Goal: Information Seeking & Learning: Learn about a topic

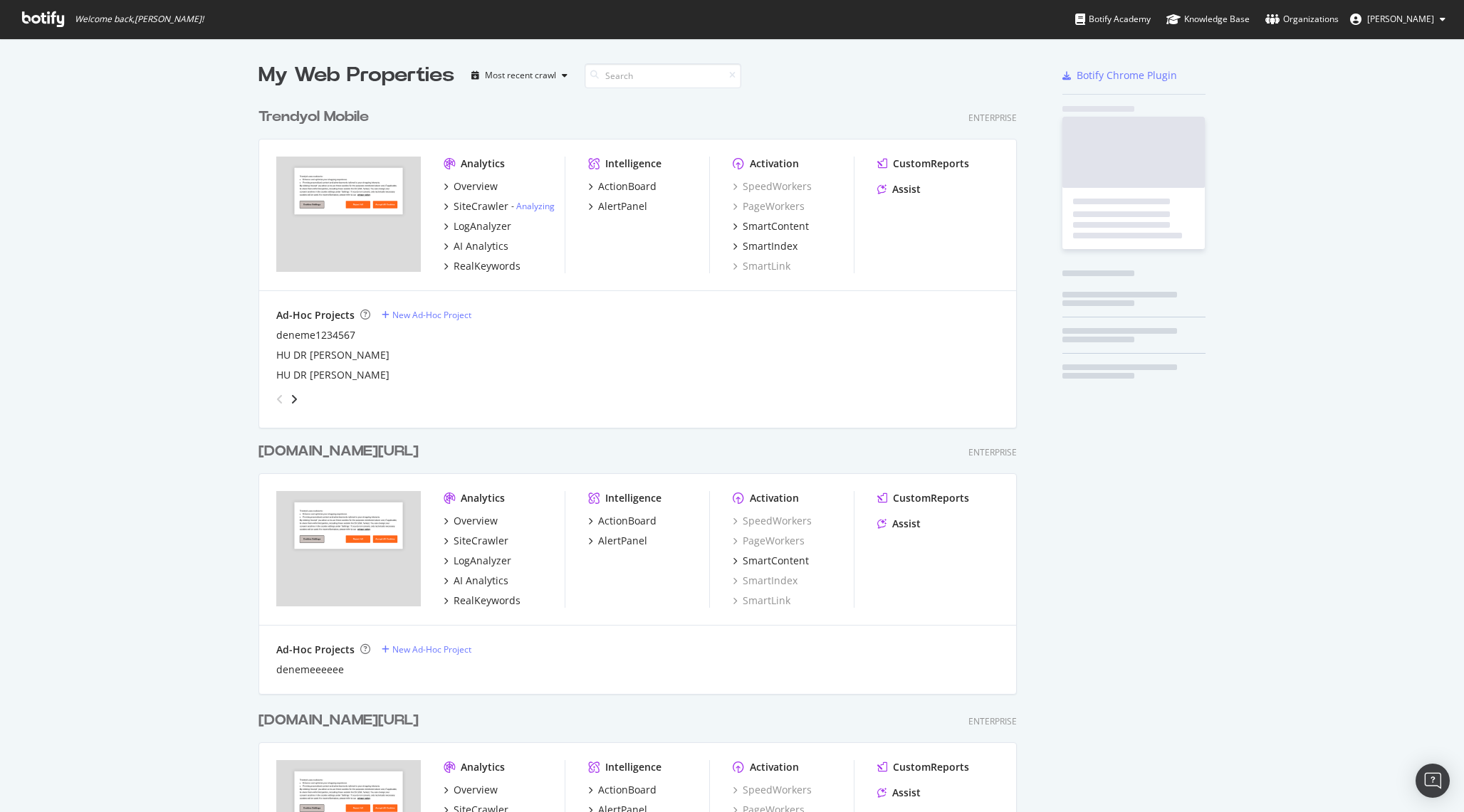
scroll to position [1850, 769]
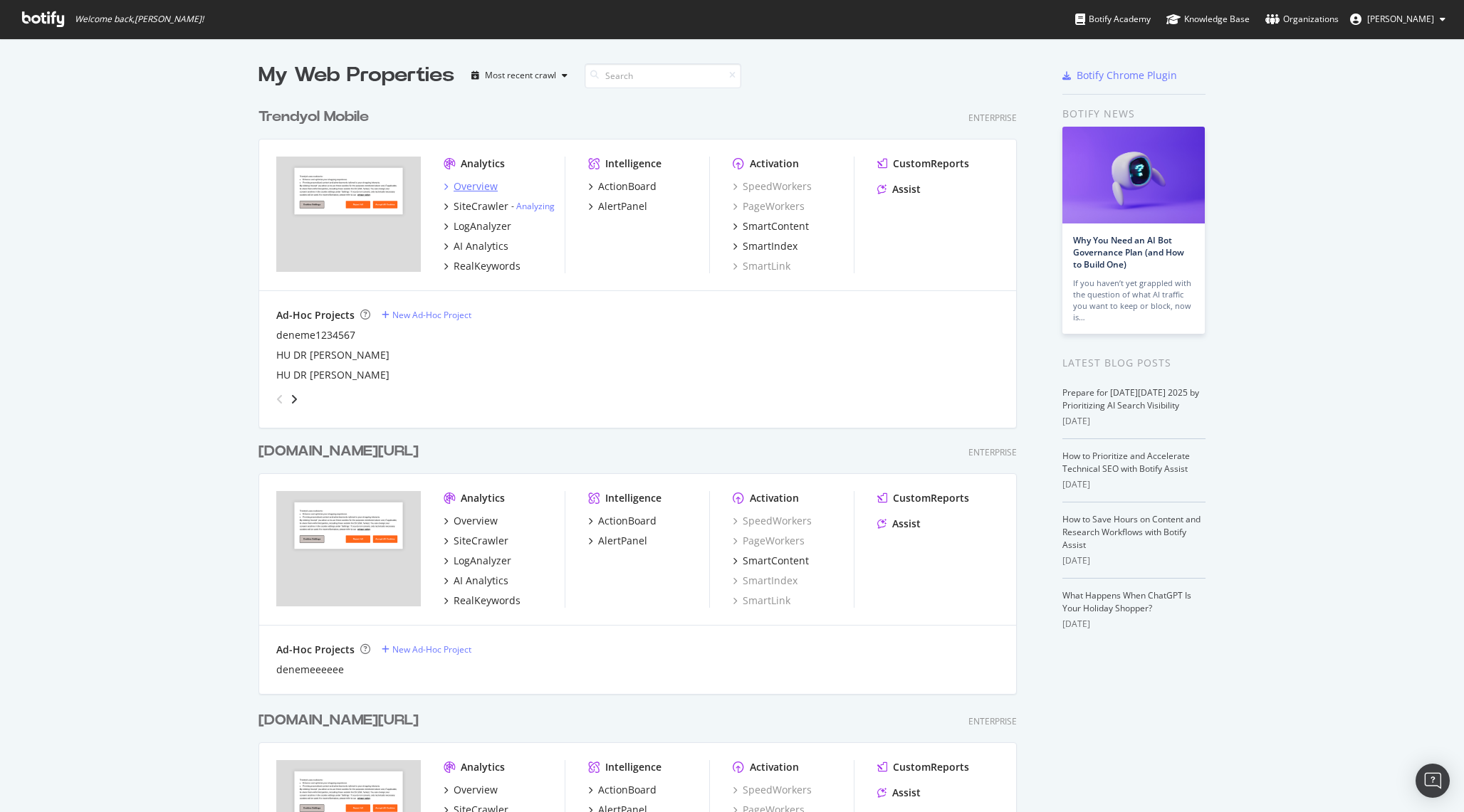
click at [489, 185] on div "Overview" at bounding box center [476, 186] width 45 height 14
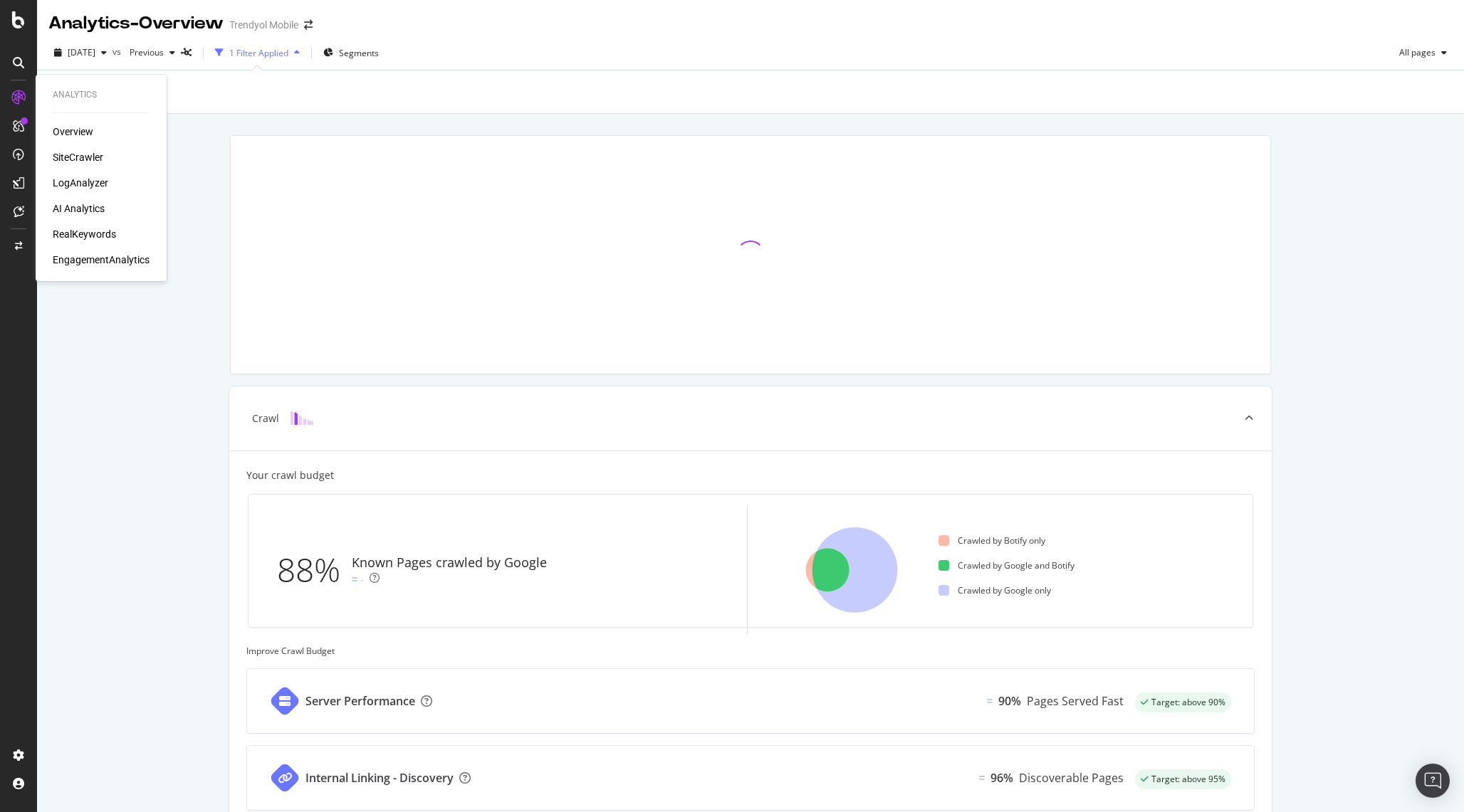
click at [79, 233] on div "RealKeywords" at bounding box center [84, 234] width 63 height 14
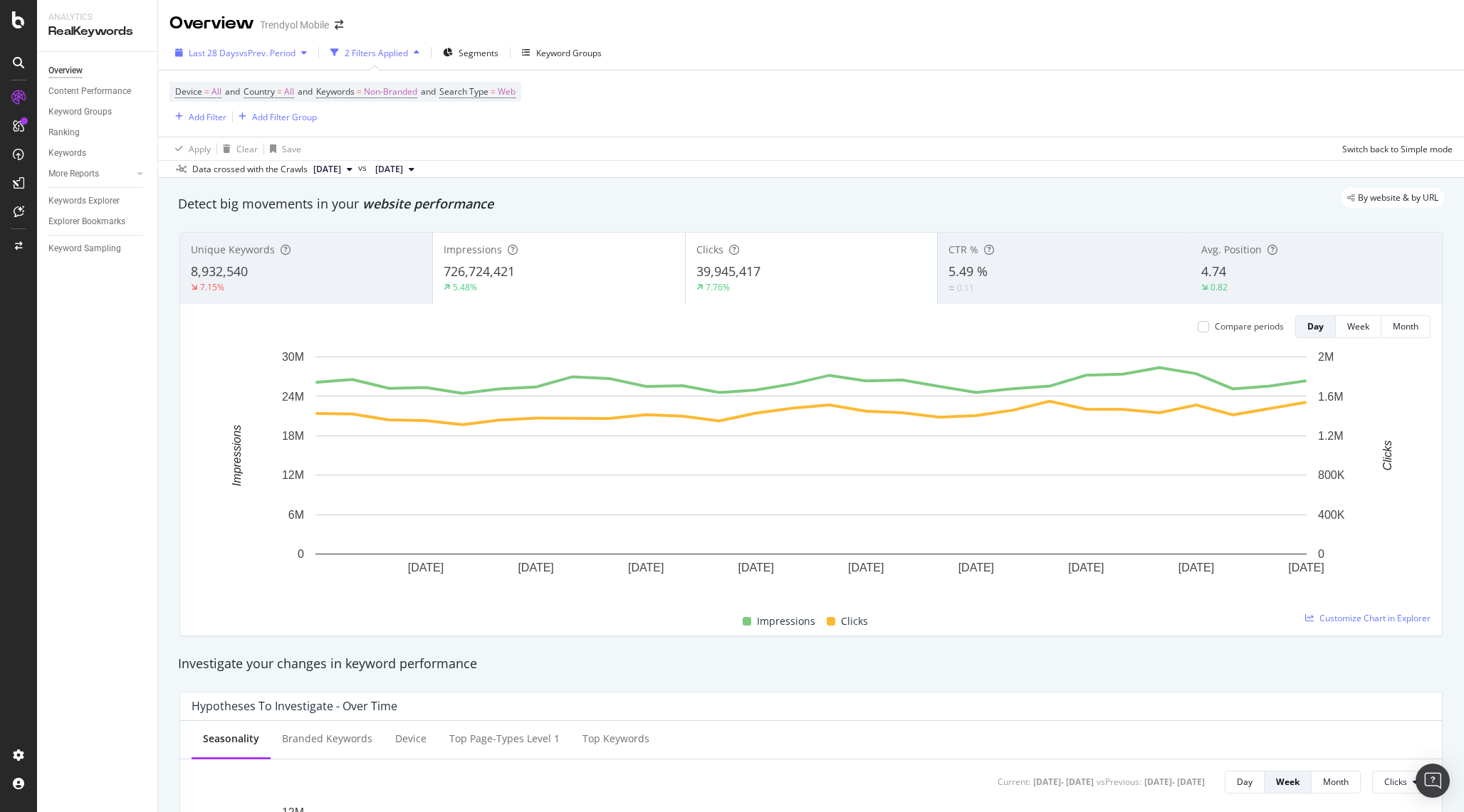
click at [279, 48] on span "vs Prev. Period" at bounding box center [267, 53] width 56 height 12
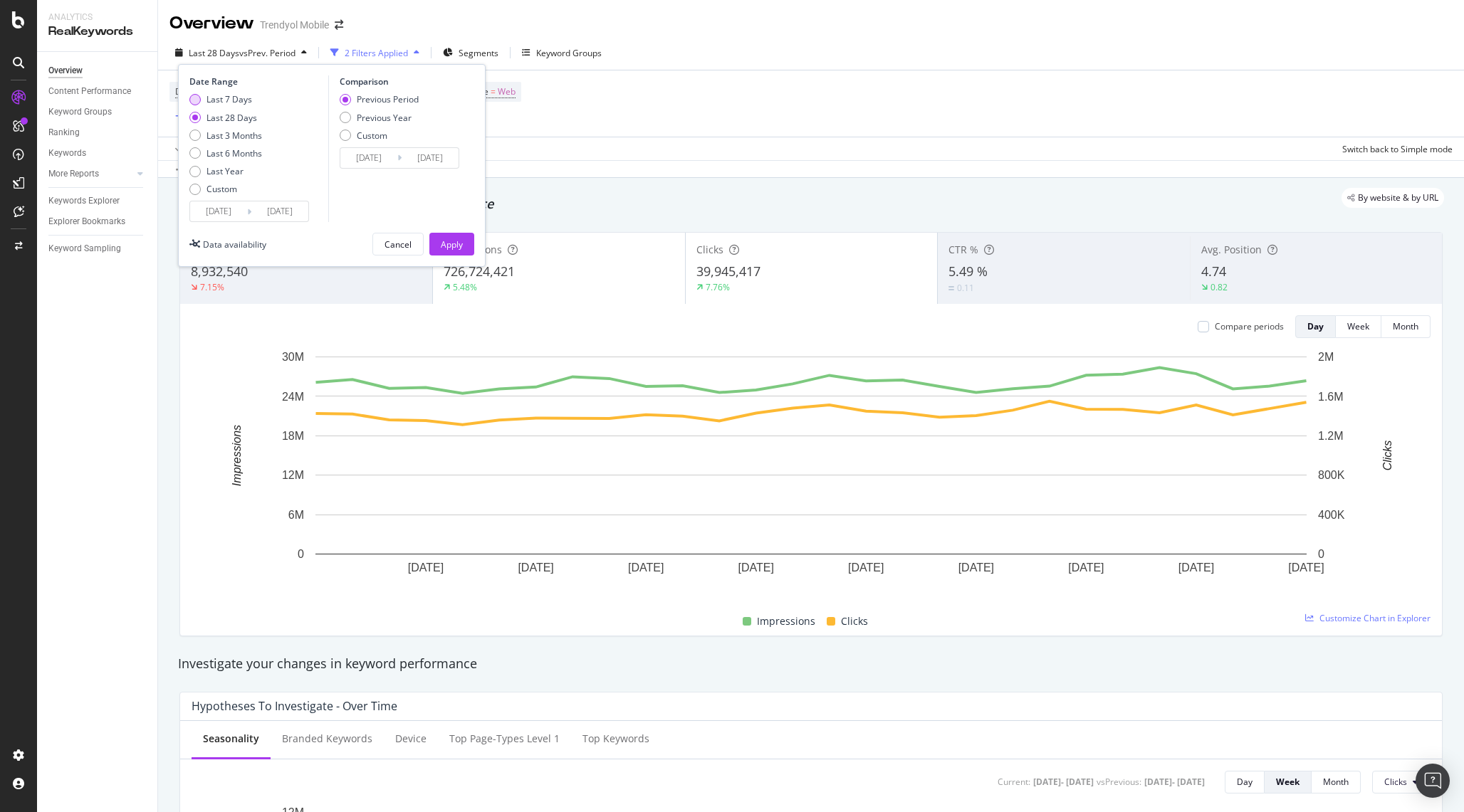
click at [238, 101] on div "Last 7 Days" at bounding box center [229, 100] width 45 height 12
type input "[DATE]"
click at [234, 210] on input "[DATE]" at bounding box center [218, 211] width 57 height 20
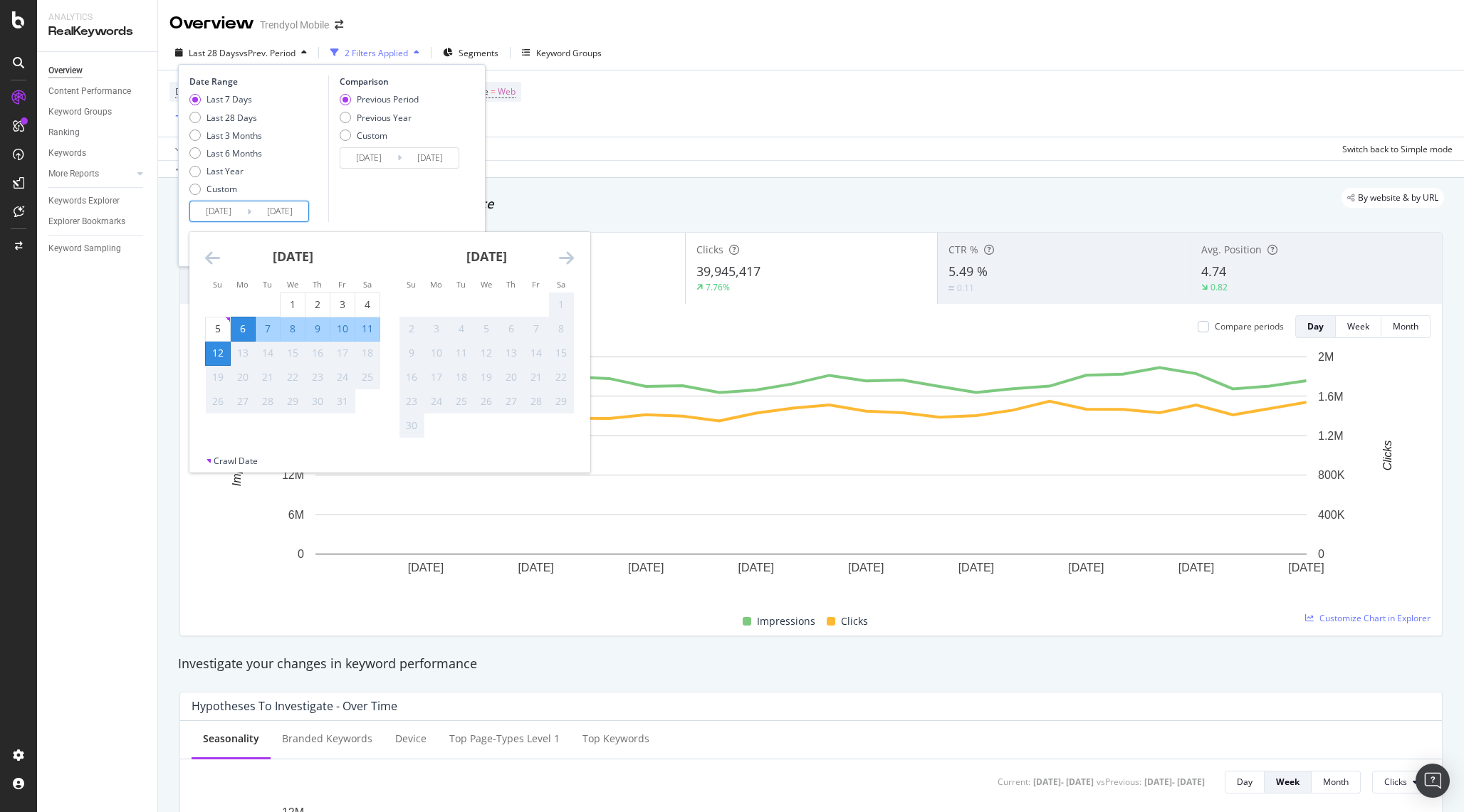
click at [224, 209] on input "[DATE]" at bounding box center [218, 211] width 57 height 20
click at [411, 184] on div "Comparison Previous Period Previous Year Custom [DATE] Navigate forward to inte…" at bounding box center [396, 149] width 136 height 146
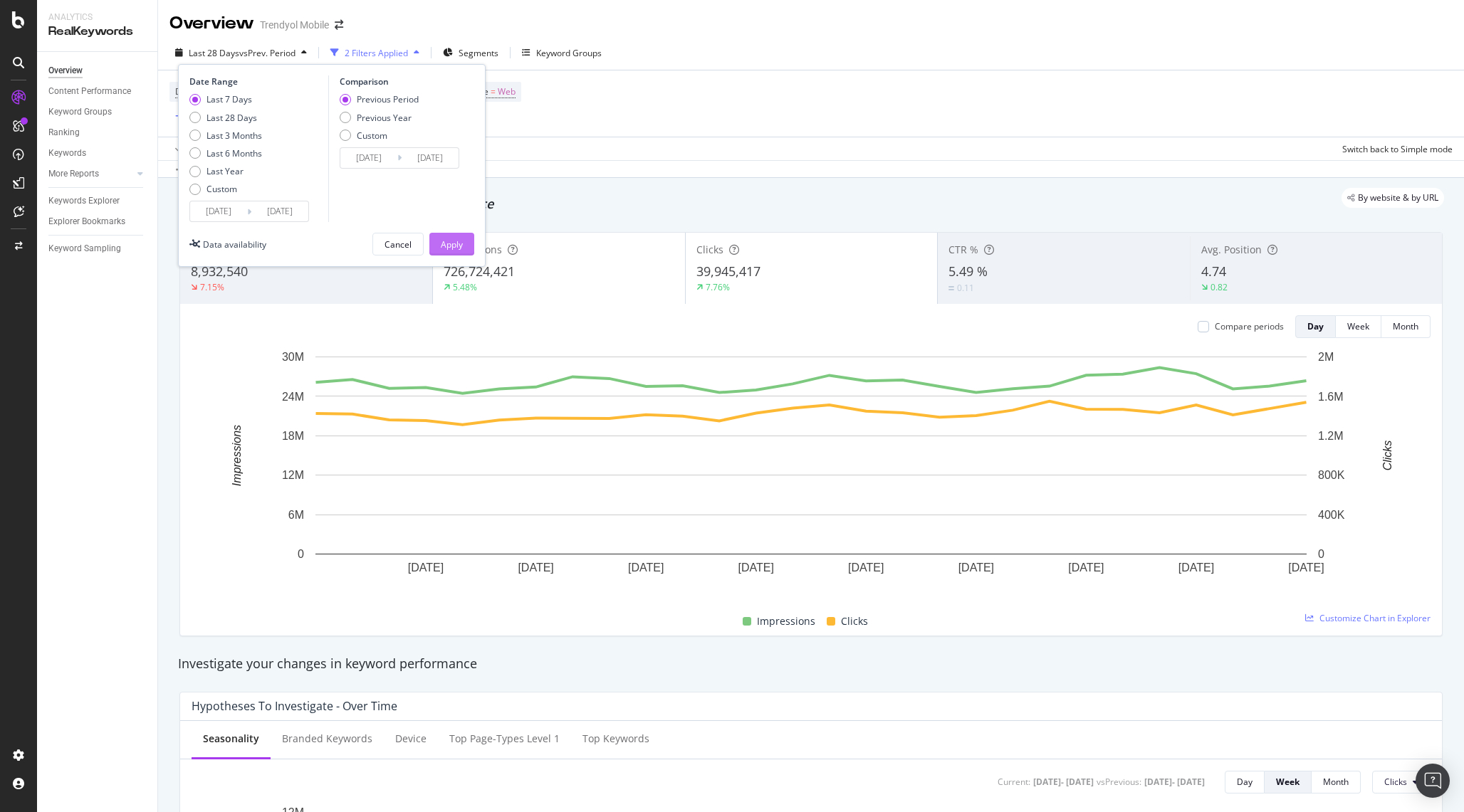
click at [446, 241] on div "Apply" at bounding box center [451, 245] width 22 height 12
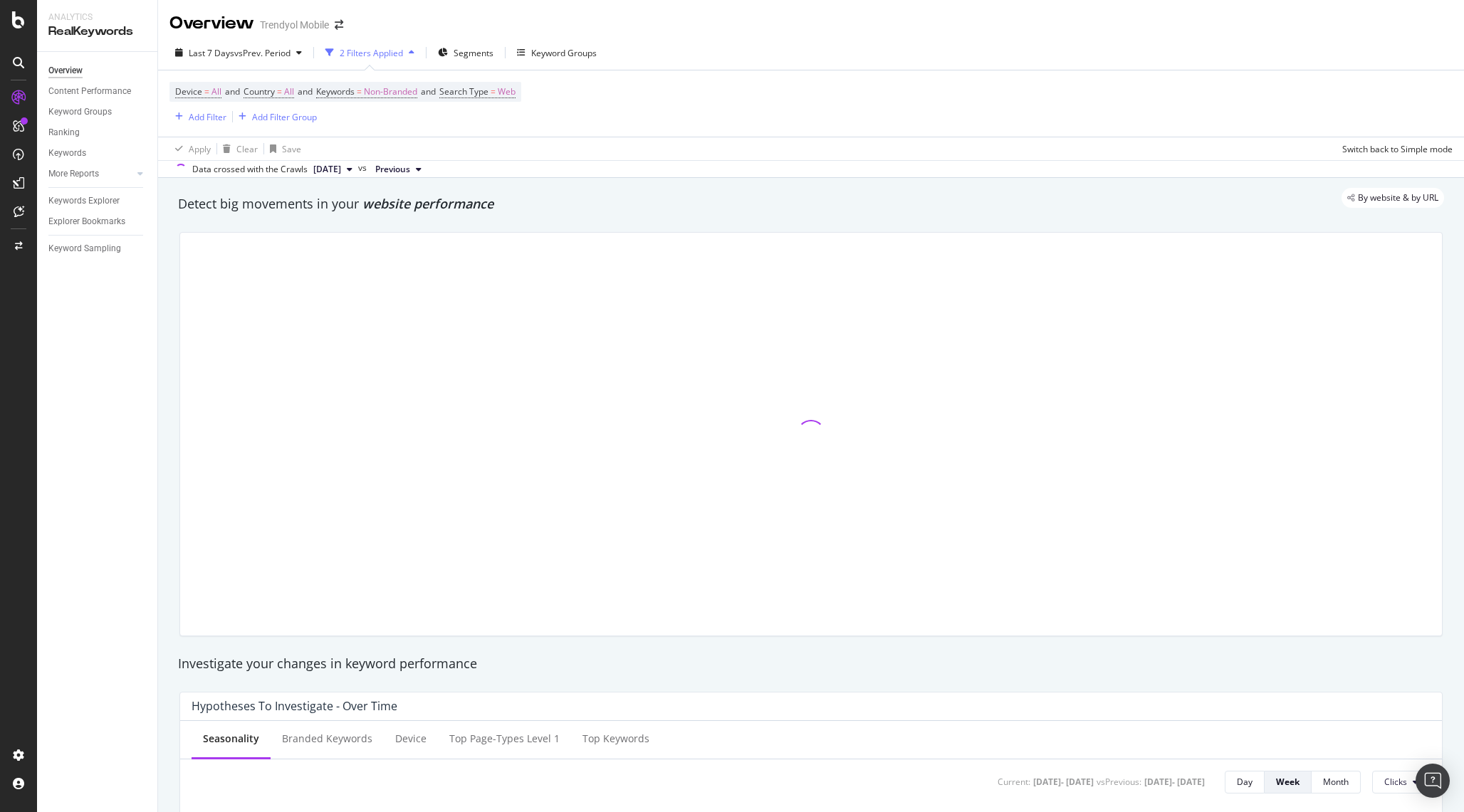
click at [446, 241] on div at bounding box center [810, 434] width 1262 height 403
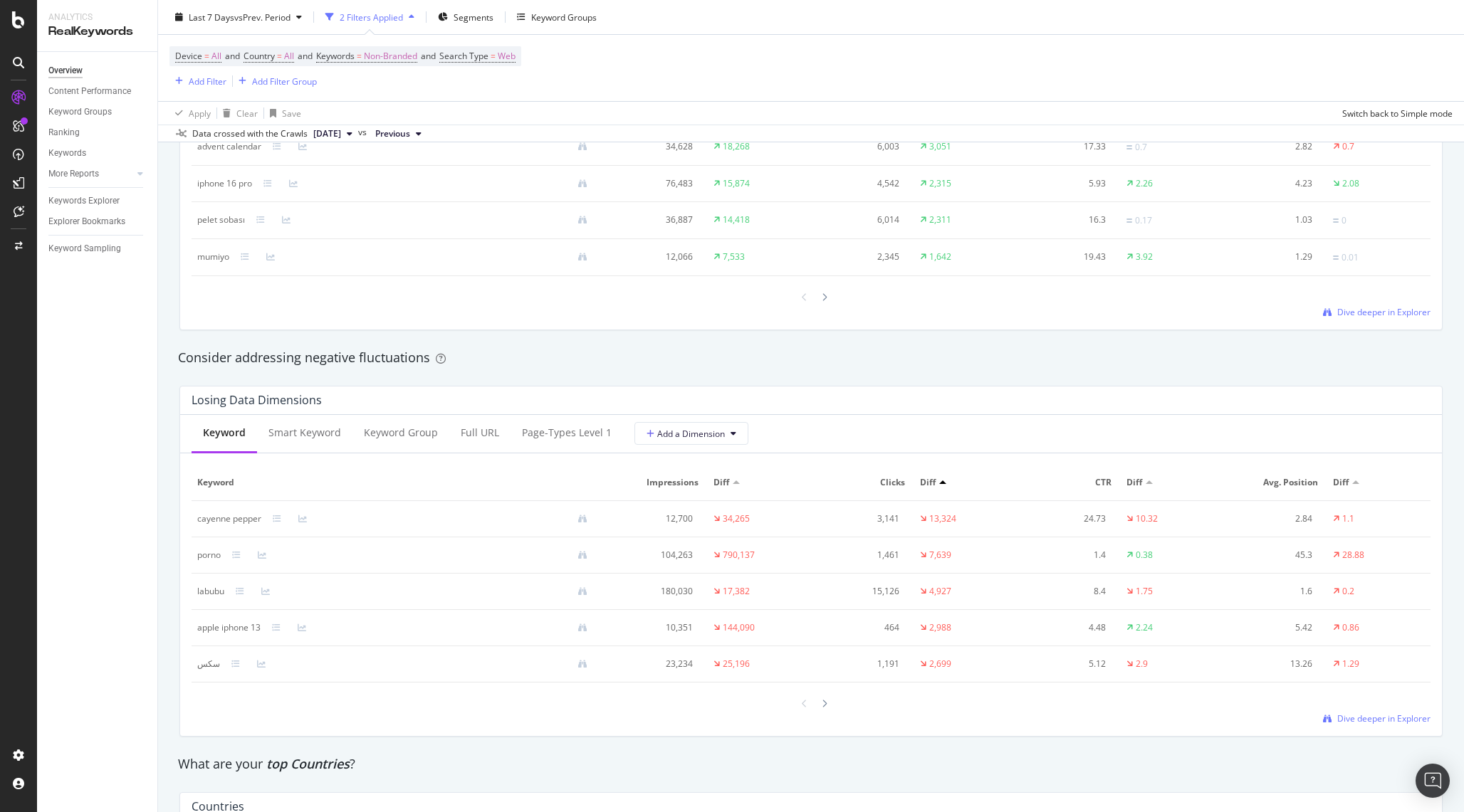
scroll to position [1452, 0]
click at [825, 300] on icon at bounding box center [825, 299] width 5 height 9
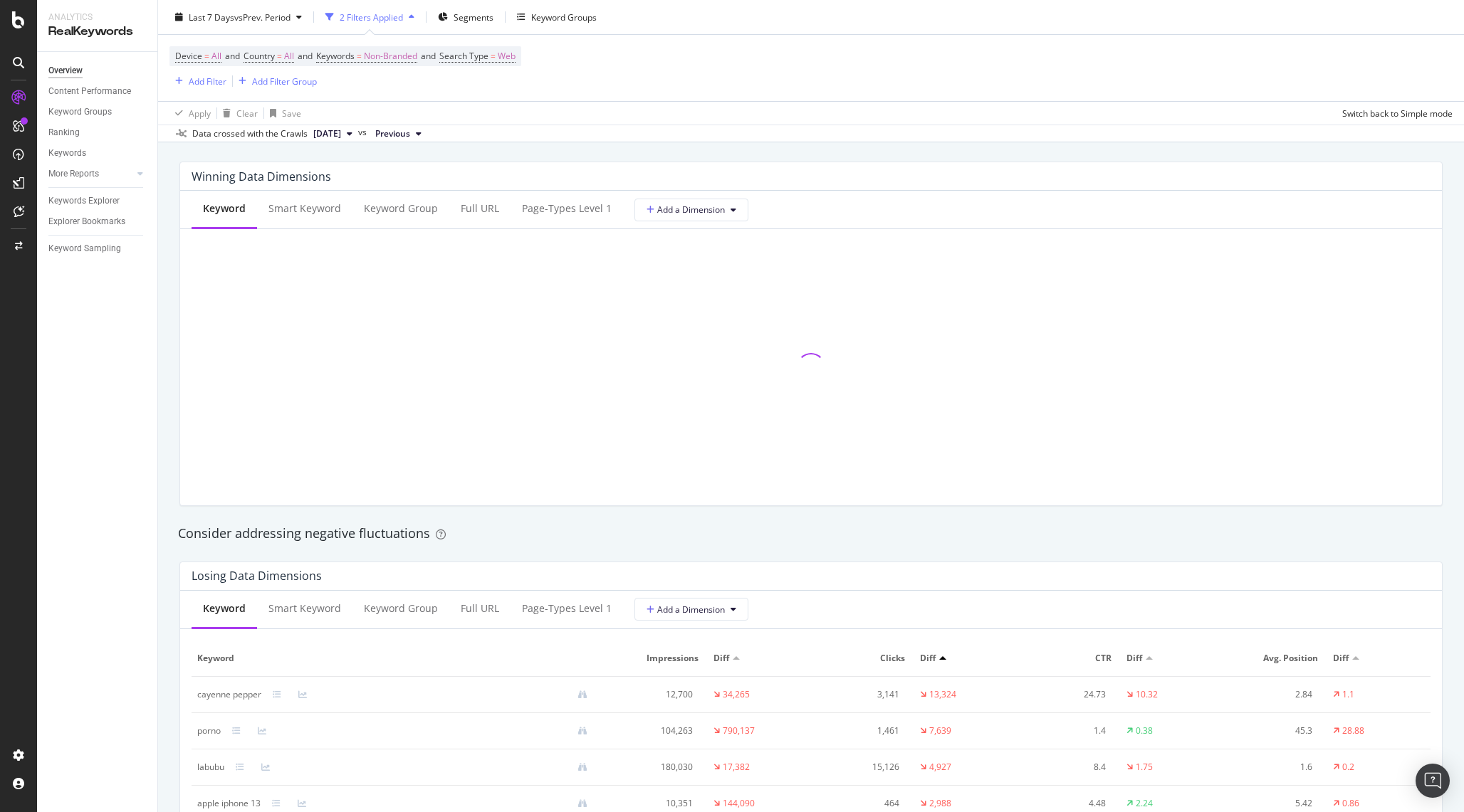
scroll to position [1267, 0]
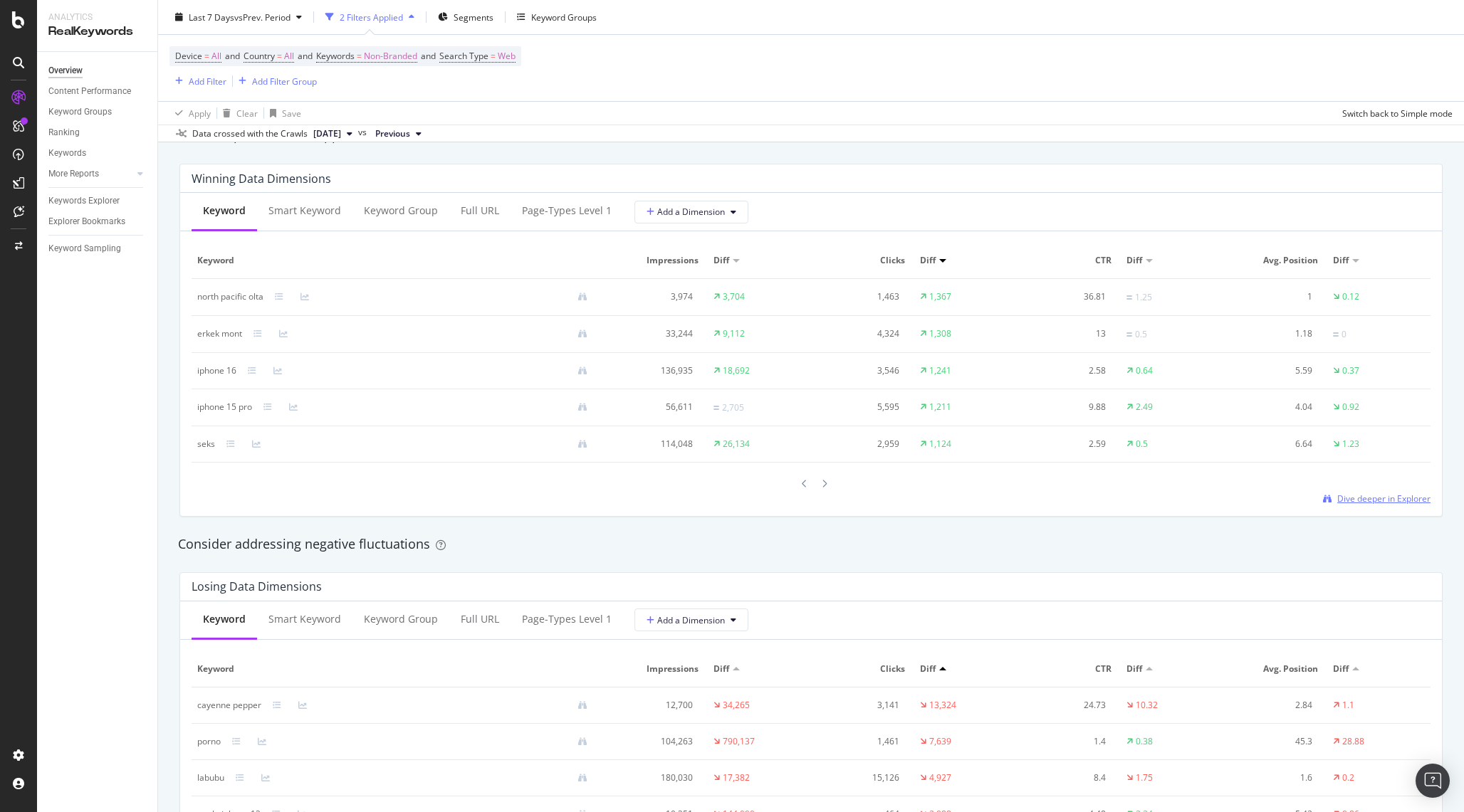
click at [1371, 504] on span "Dive deeper in Explorer" at bounding box center [1384, 499] width 94 height 12
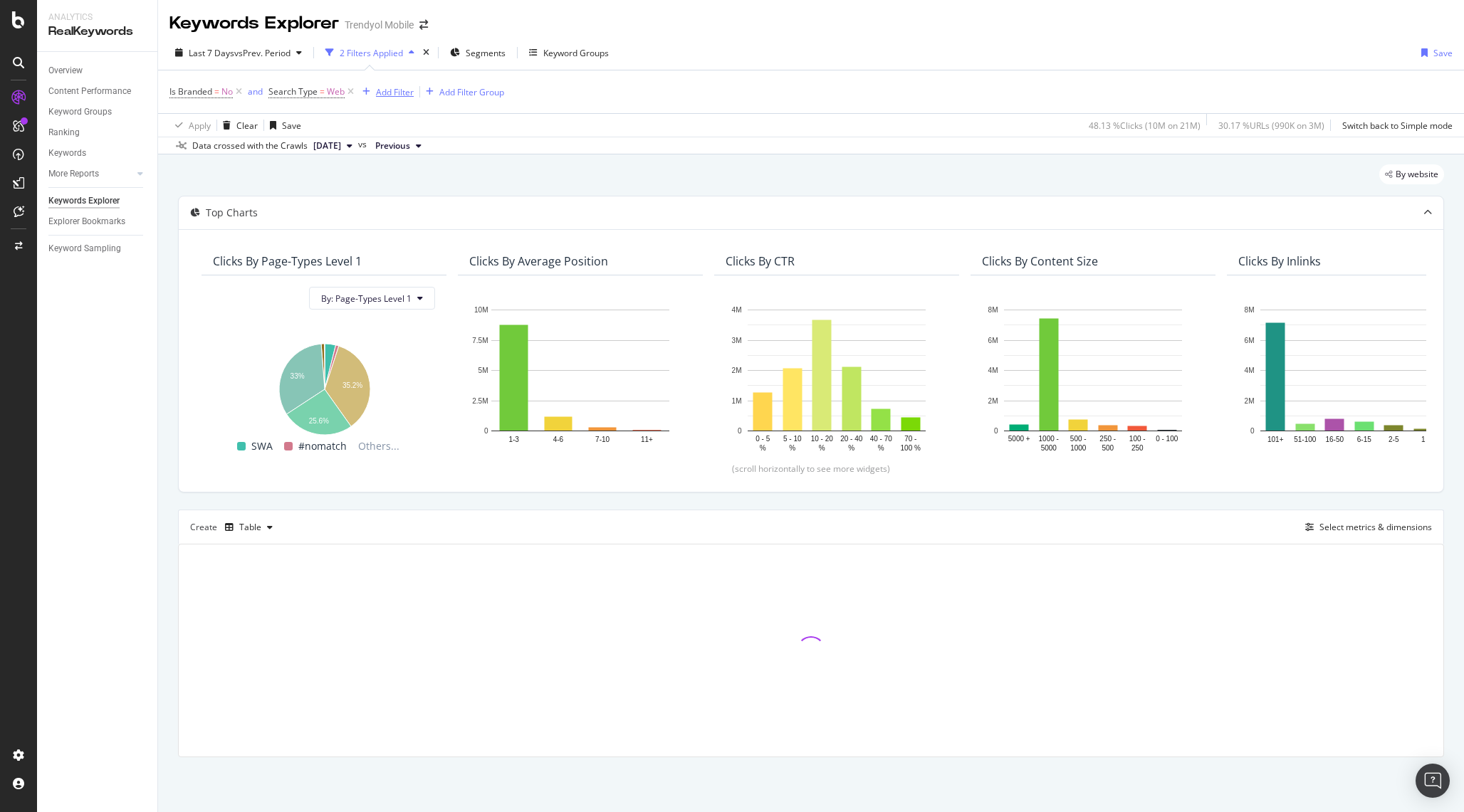
click at [407, 92] on div "Add Filter" at bounding box center [395, 93] width 37 height 12
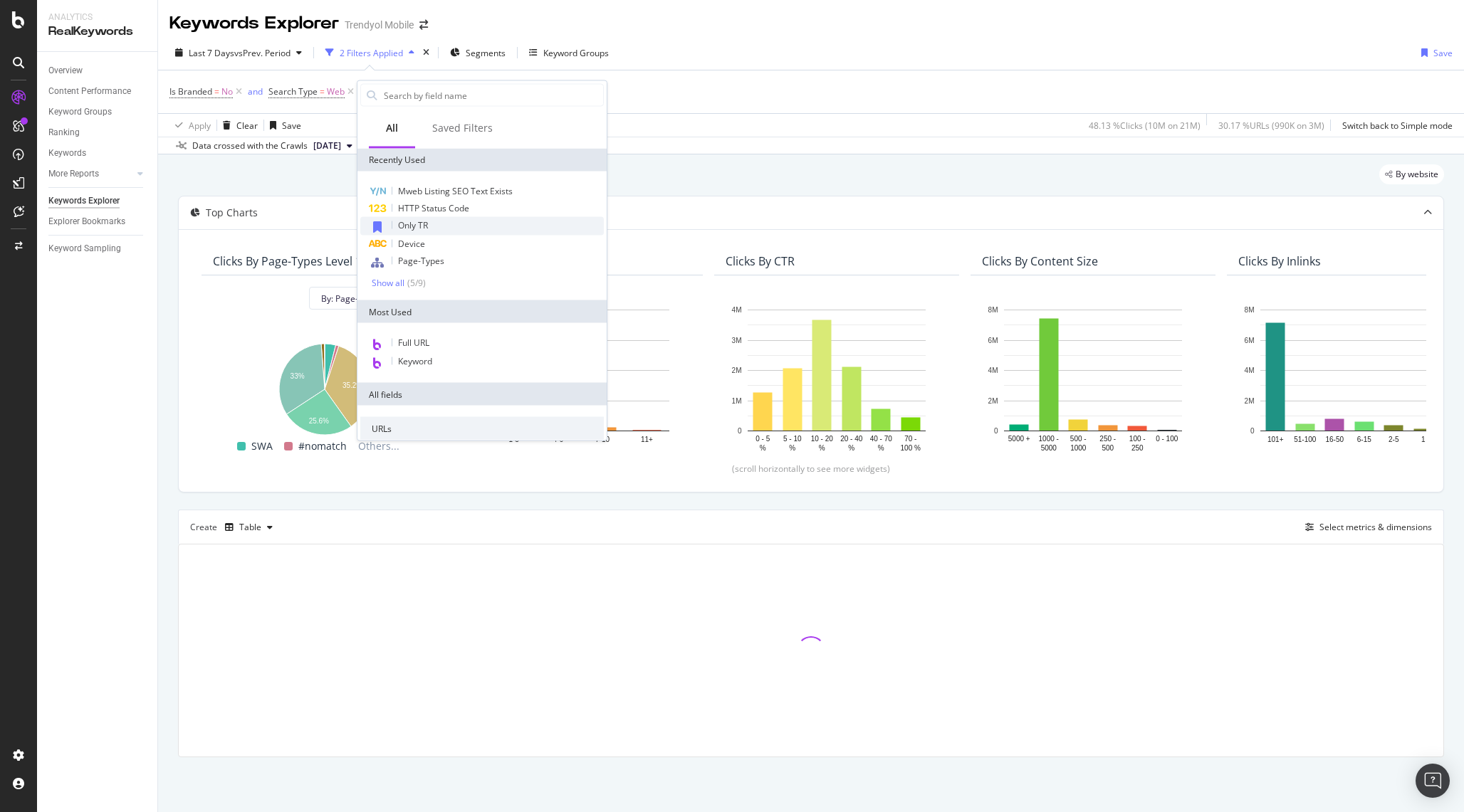
click at [427, 223] on span "Only TR" at bounding box center [413, 226] width 30 height 12
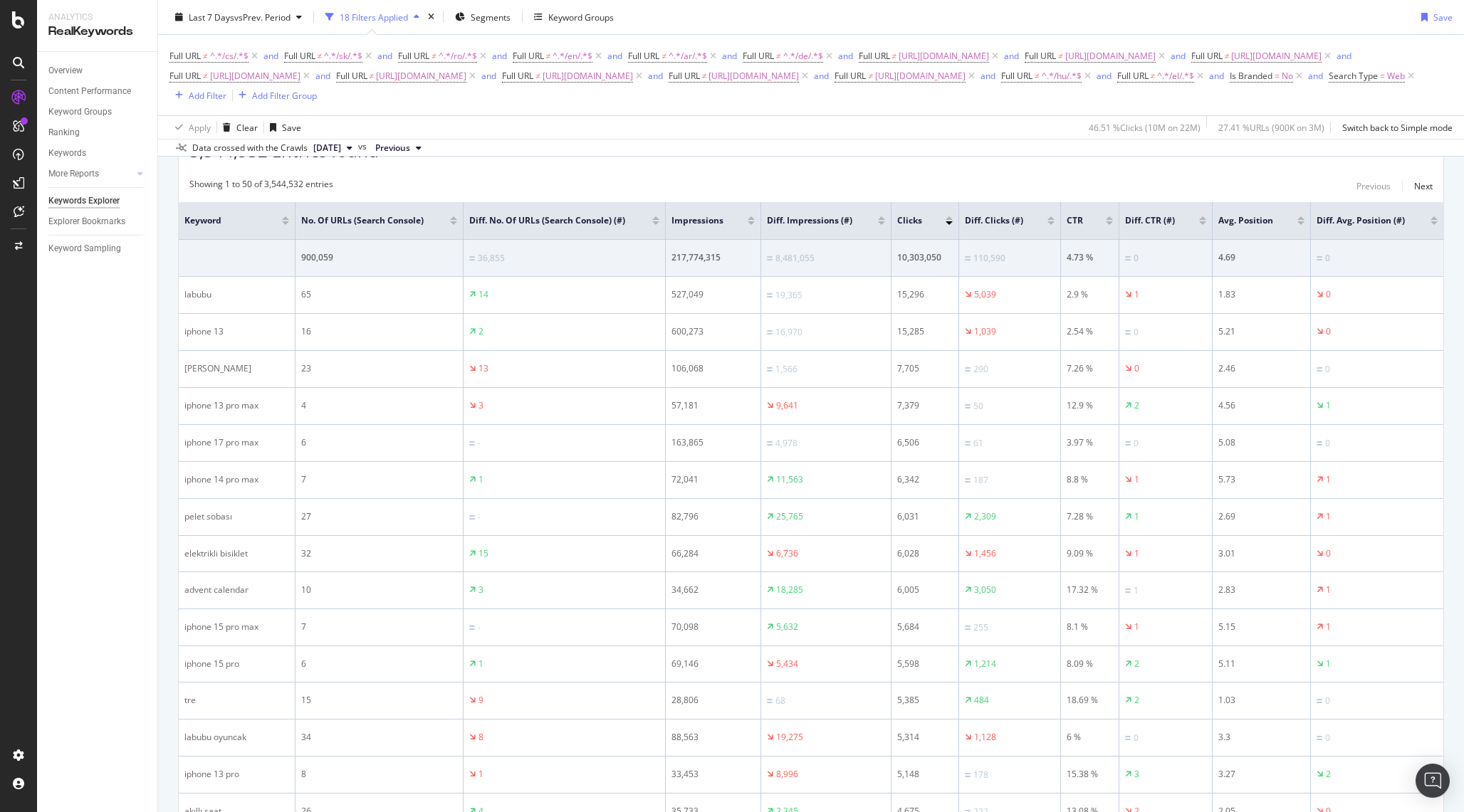
scroll to position [439, 0]
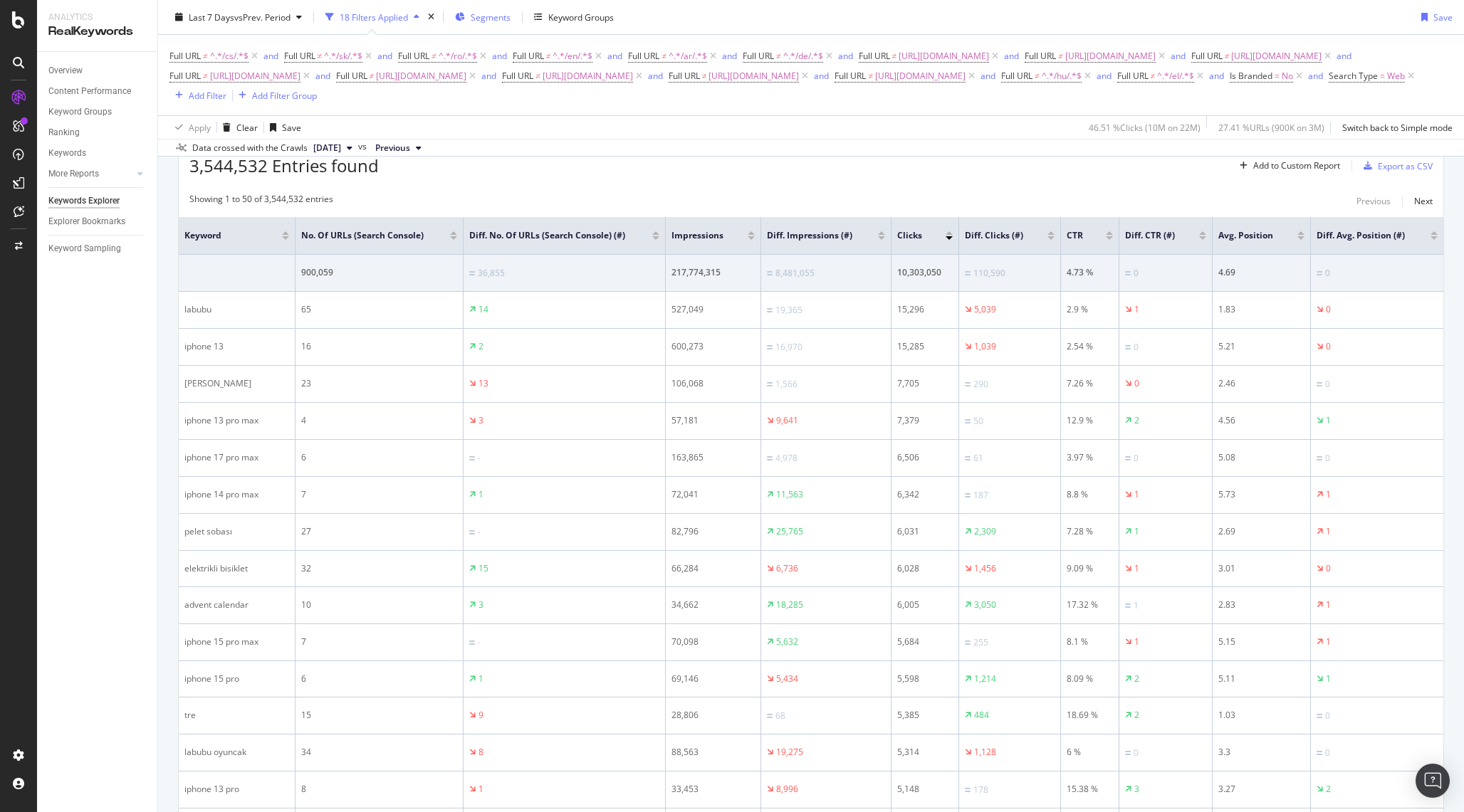
click at [500, 18] on span "Segments" at bounding box center [490, 17] width 40 height 12
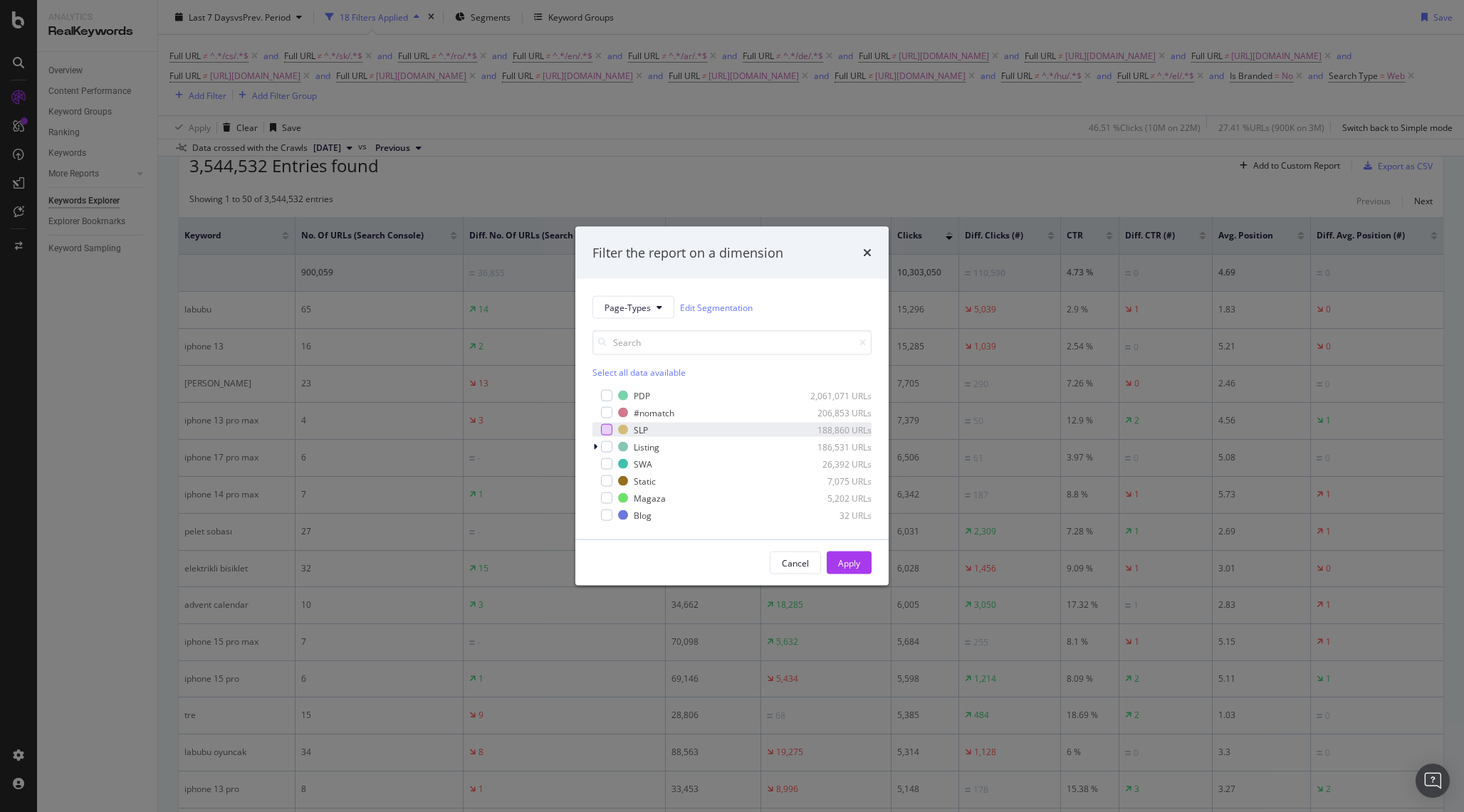
click at [609, 432] on div "modal" at bounding box center [606, 430] width 12 height 12
click at [835, 559] on button "Apply" at bounding box center [849, 563] width 45 height 23
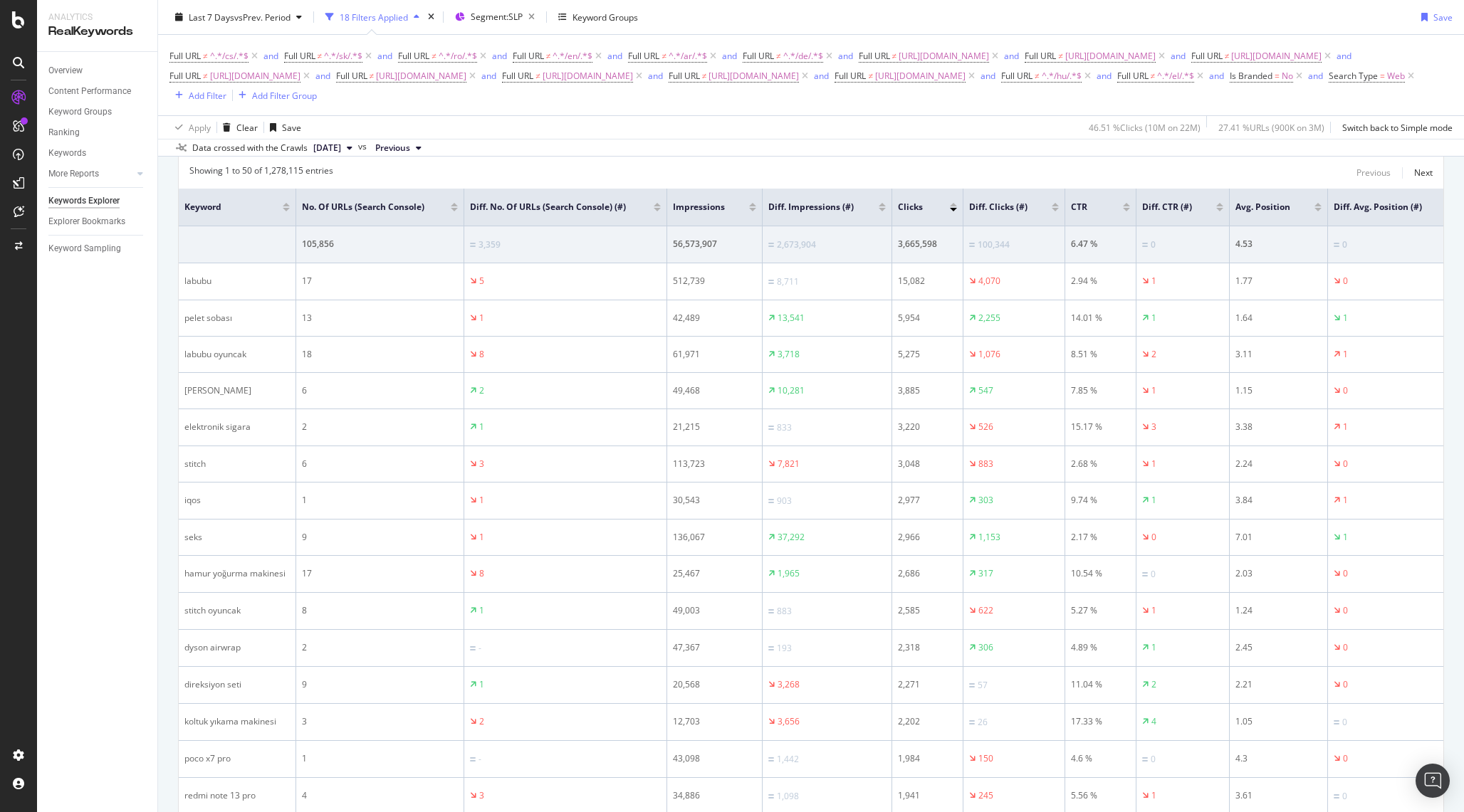
scroll to position [475, 0]
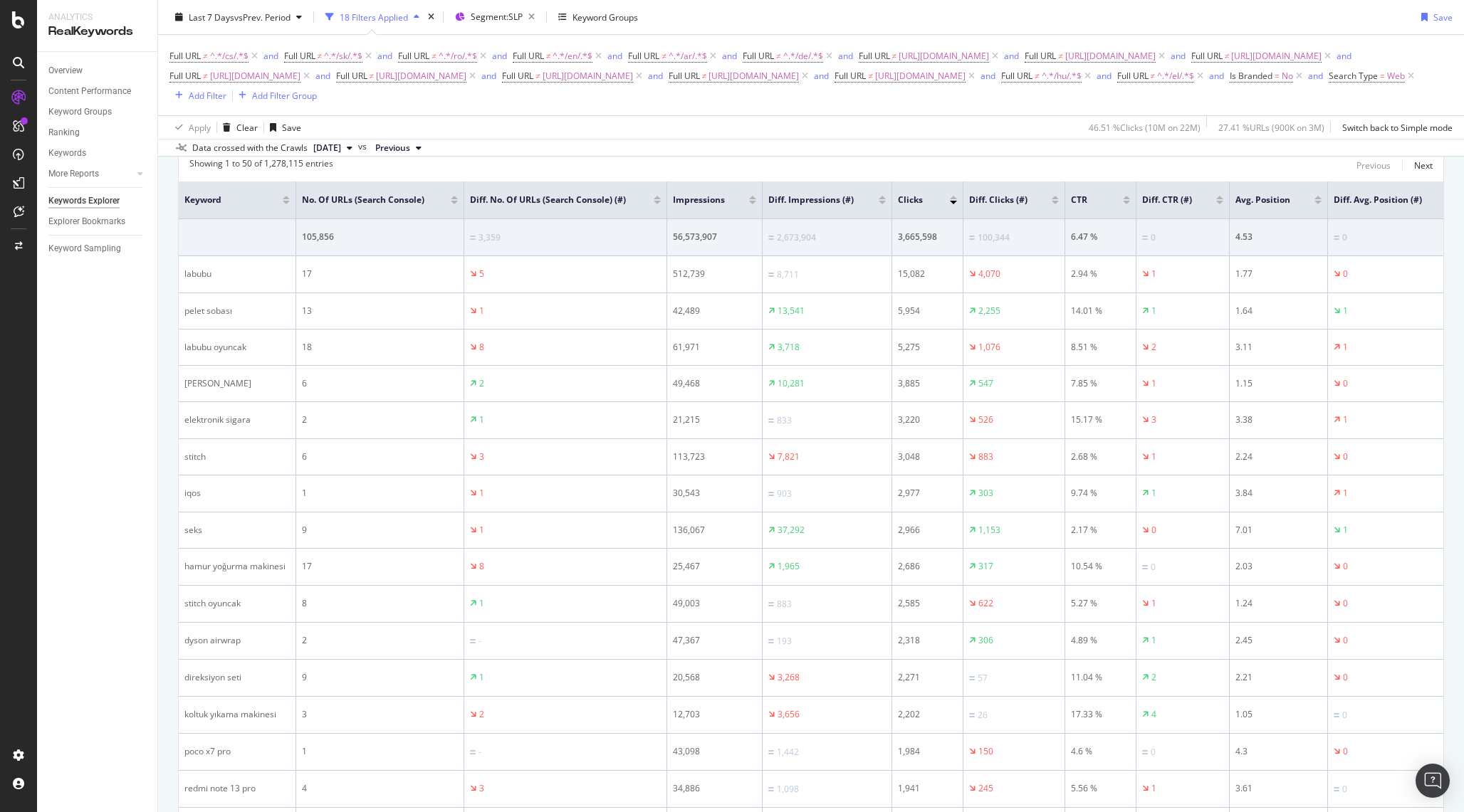
click at [884, 199] on div at bounding box center [882, 198] width 7 height 4
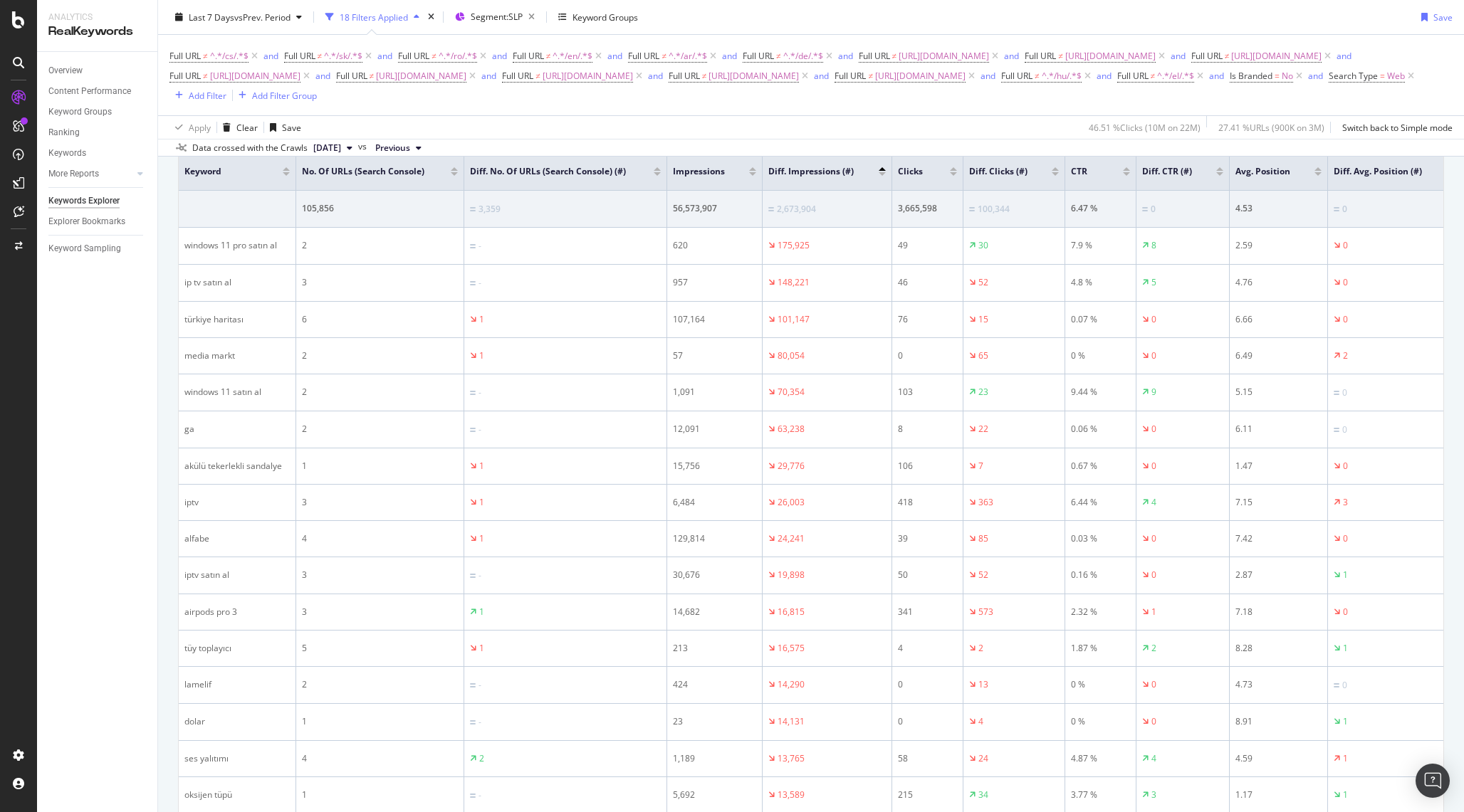
scroll to position [505, 0]
click at [882, 173] on div at bounding box center [882, 172] width 7 height 4
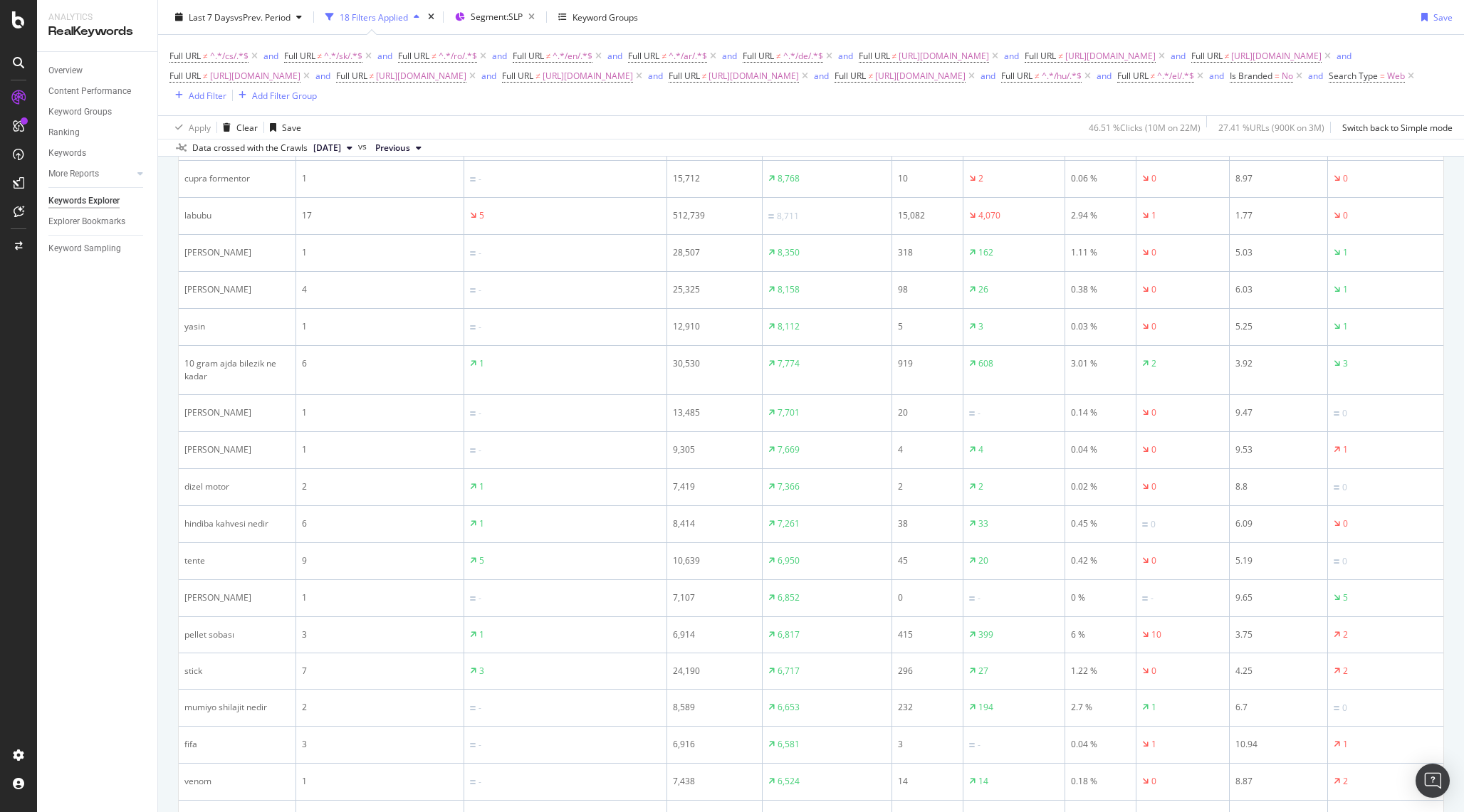
scroll to position [1751, 0]
click at [785, 4] on div "Last 7 Days vs Prev. Period 18 Filters Applied Segment: SLP Keyword Groups Save…" at bounding box center [810, 78] width 1306 height 157
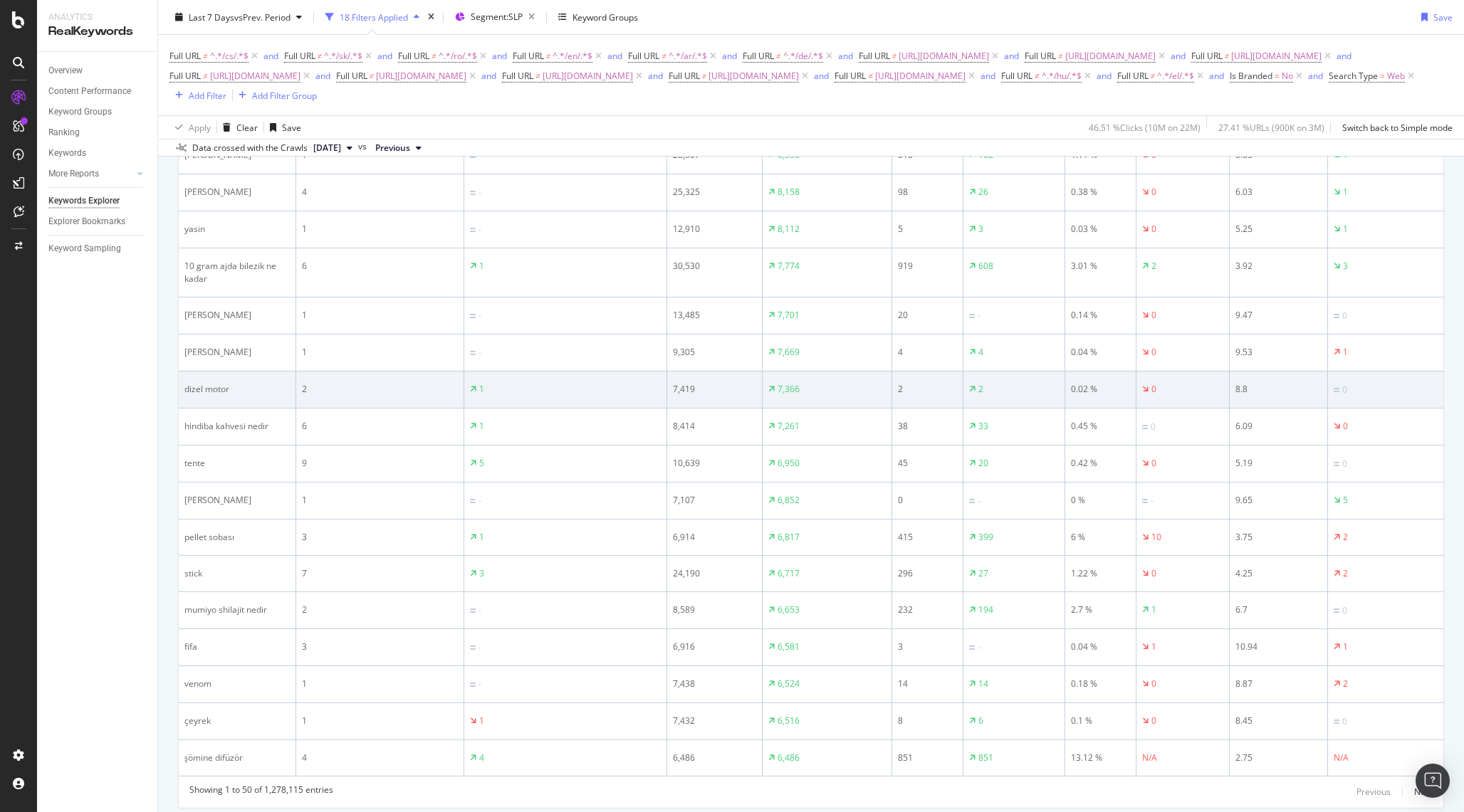
scroll to position [1893, 0]
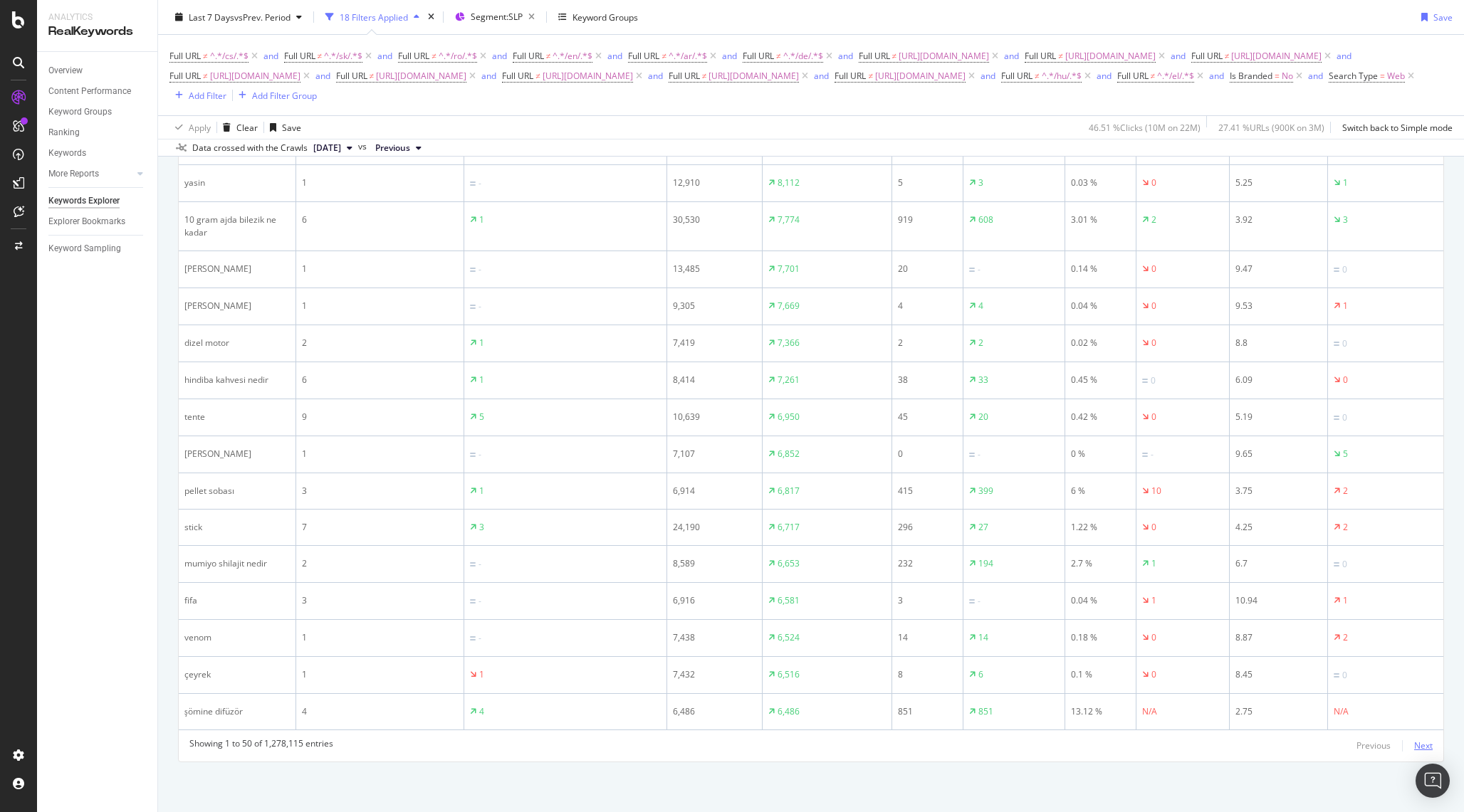
click at [1421, 741] on div "Next" at bounding box center [1423, 746] width 19 height 12
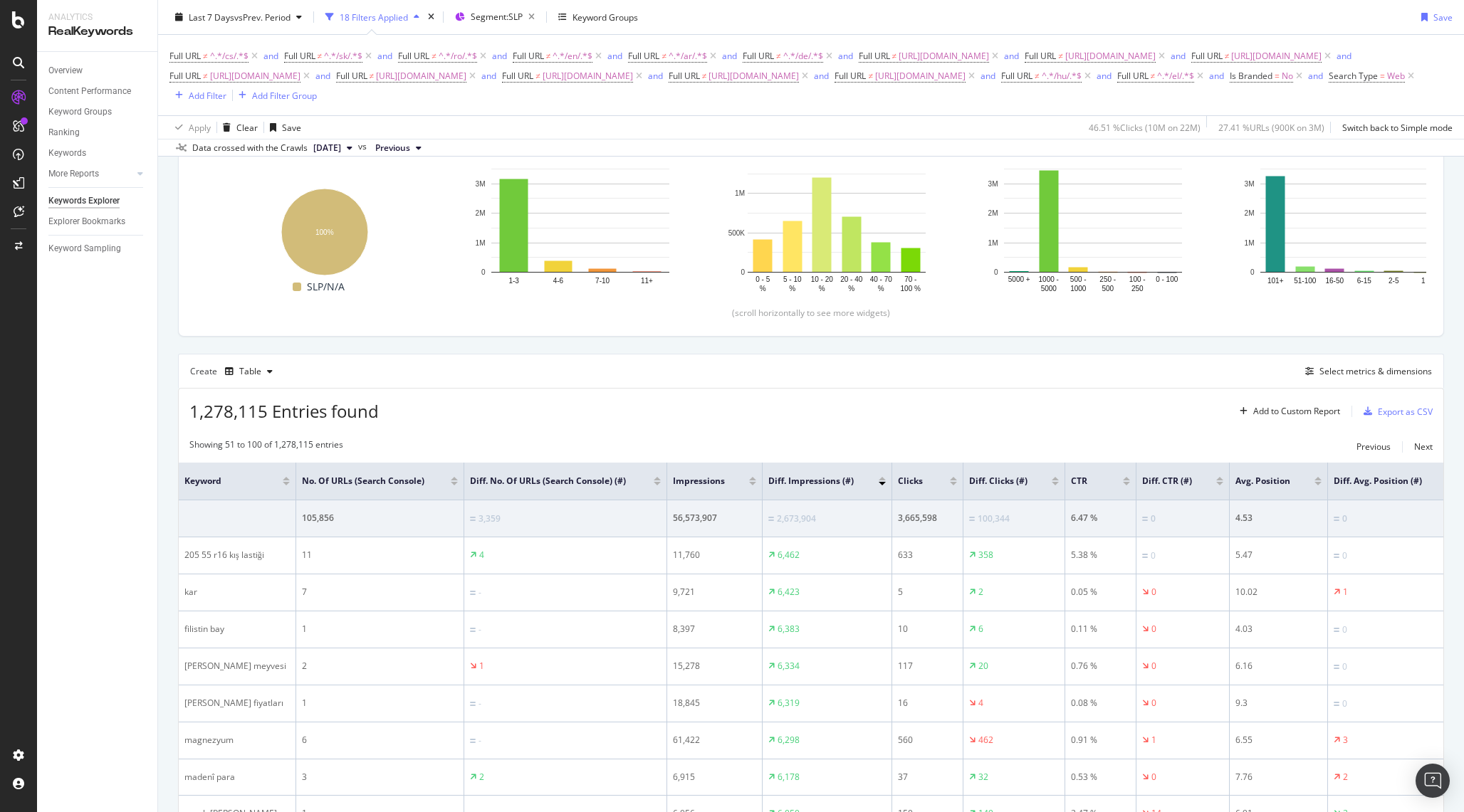
scroll to position [108, 0]
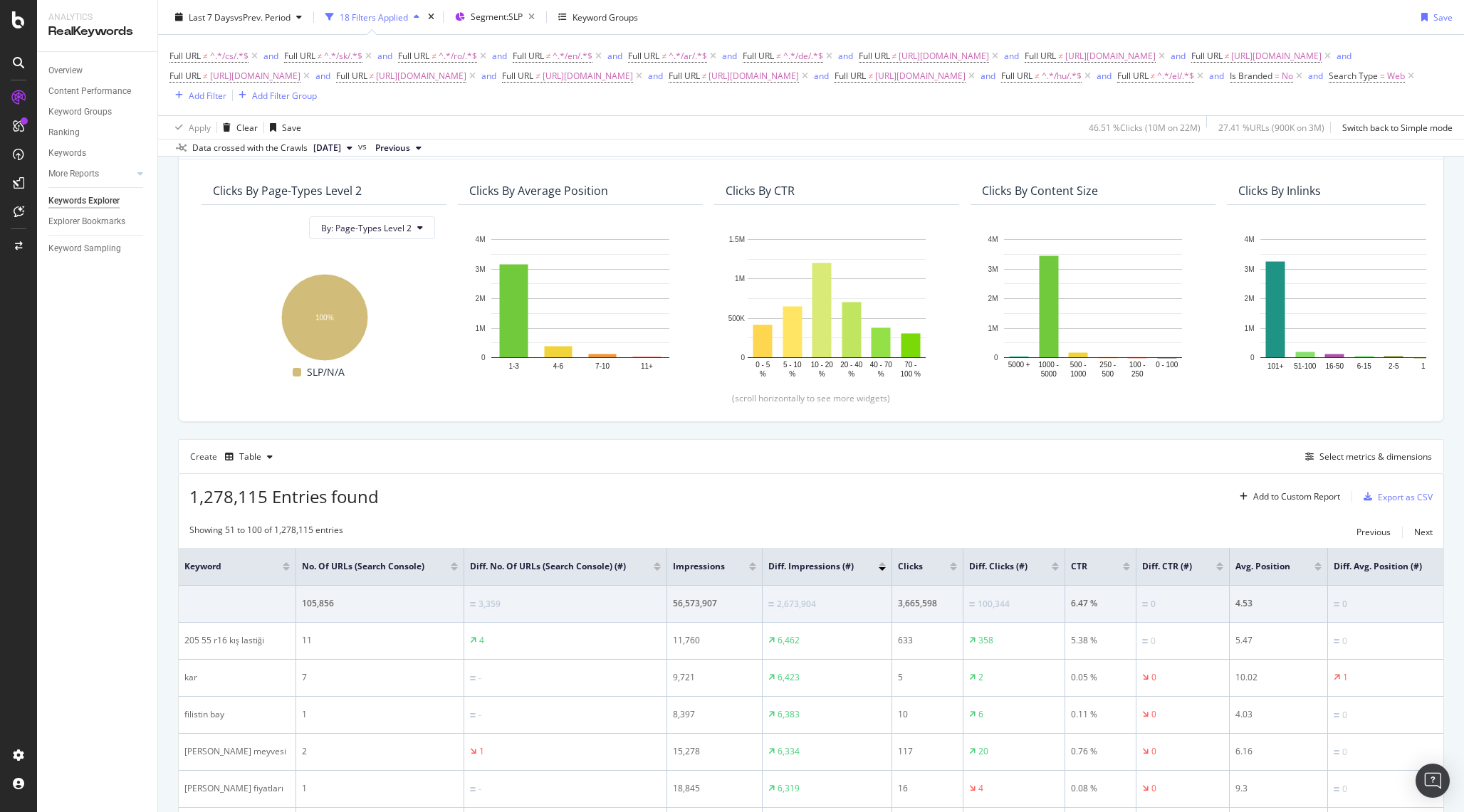
click at [802, 18] on div "Last 7 Days vs Prev. Period 18 Filters Applied Segment: SLP Keyword Groups Save" at bounding box center [810, 20] width 1306 height 29
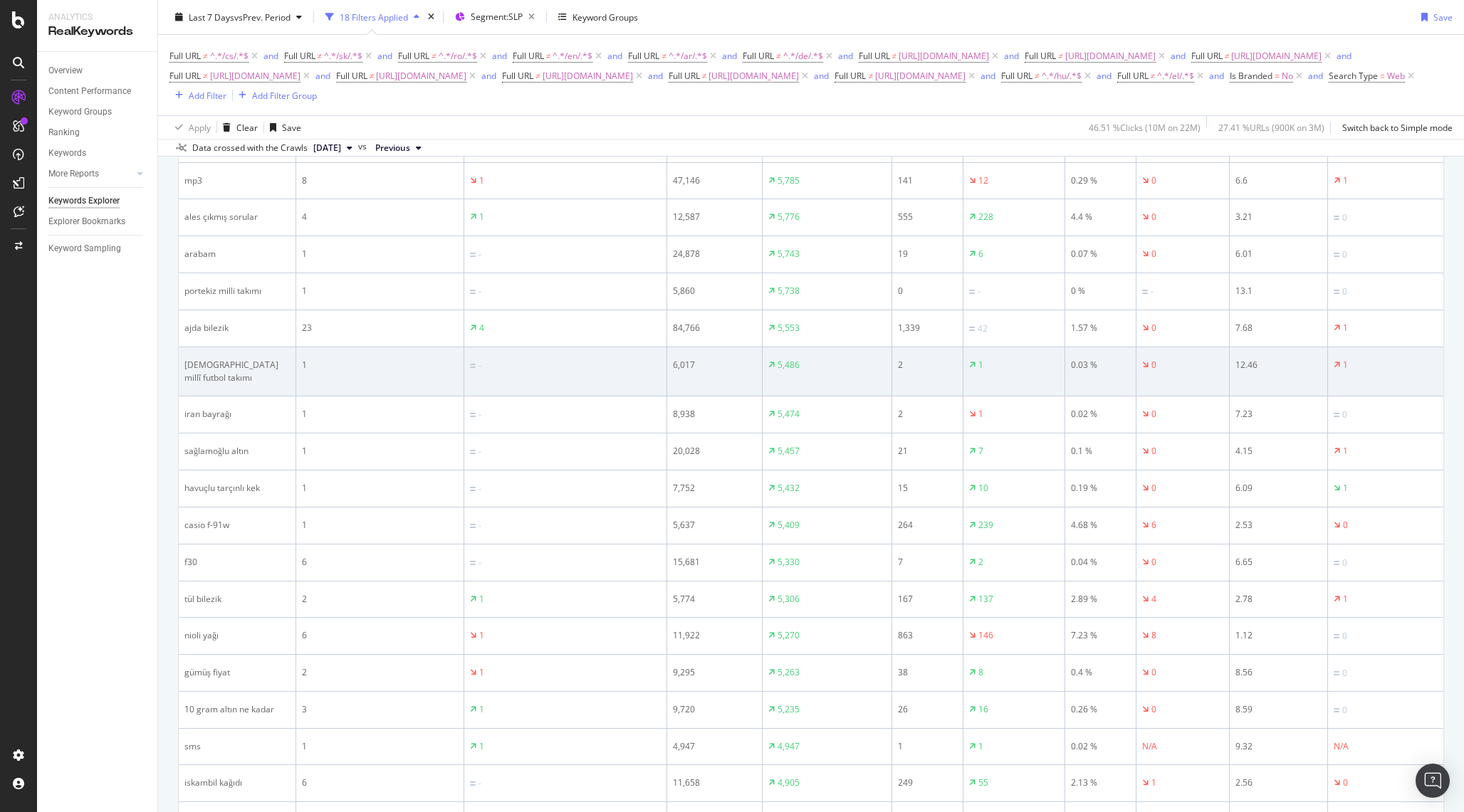
scroll to position [1027, 0]
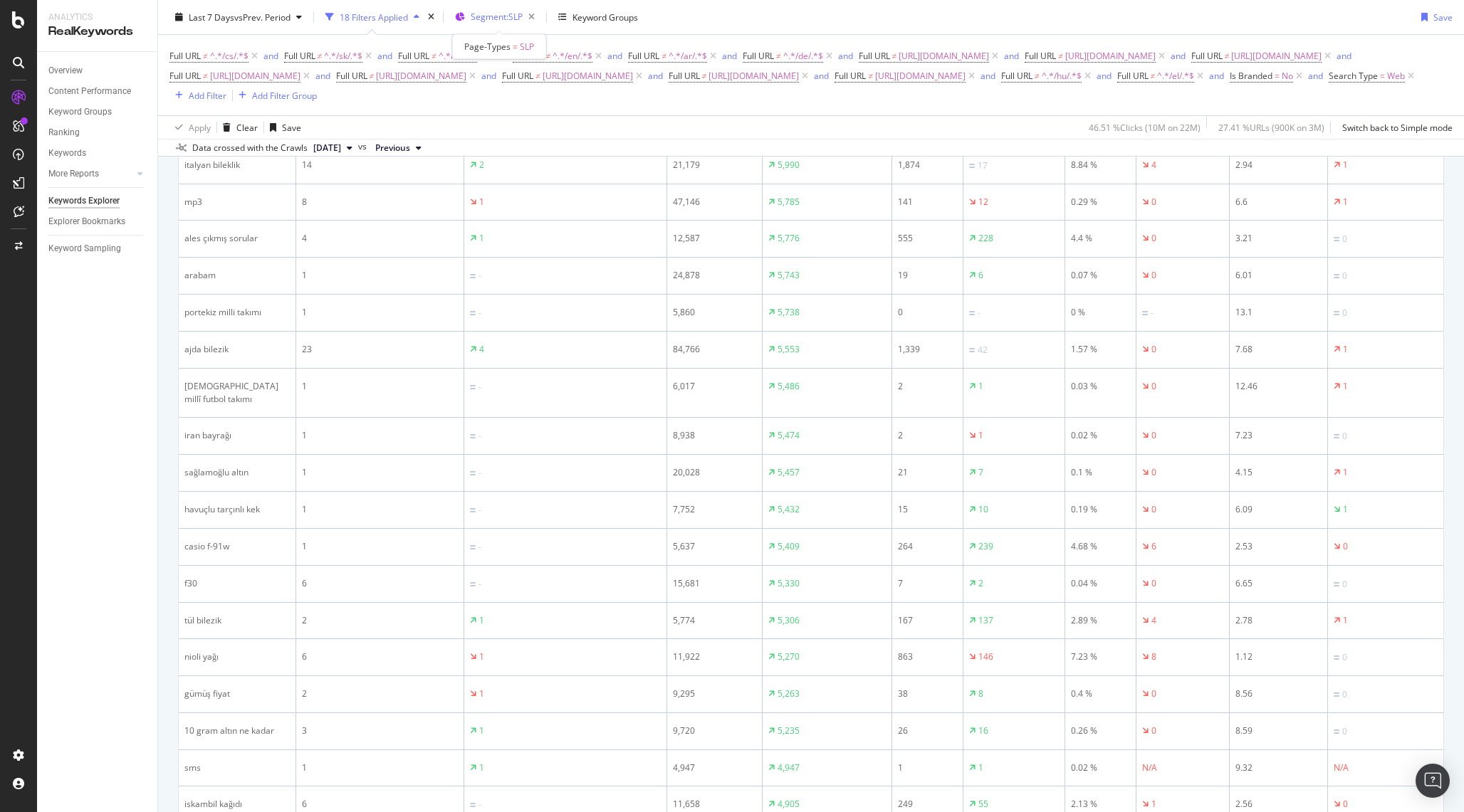
click at [505, 22] on span "Segment: SLP" at bounding box center [497, 17] width 52 height 12
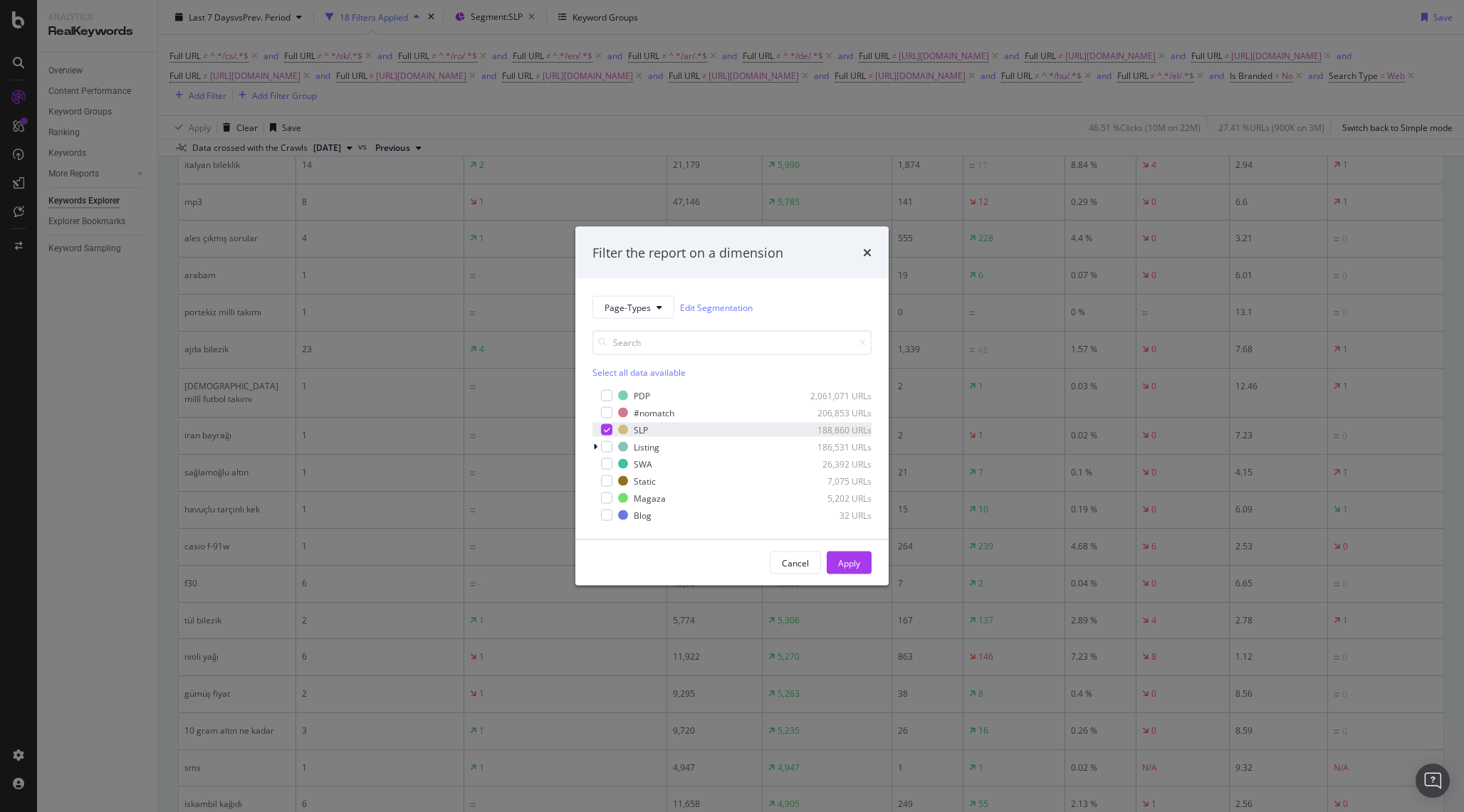
click at [608, 430] on icon "modal" at bounding box center [606, 430] width 6 height 7
click at [871, 247] on div "Filter the report on a dimension" at bounding box center [731, 252] width 313 height 53
click at [871, 253] on div "Filter the report on a dimension" at bounding box center [731, 252] width 313 height 53
click at [861, 249] on div "Filter the report on a dimension" at bounding box center [731, 252] width 279 height 19
click at [864, 250] on icon "times" at bounding box center [868, 252] width 9 height 12
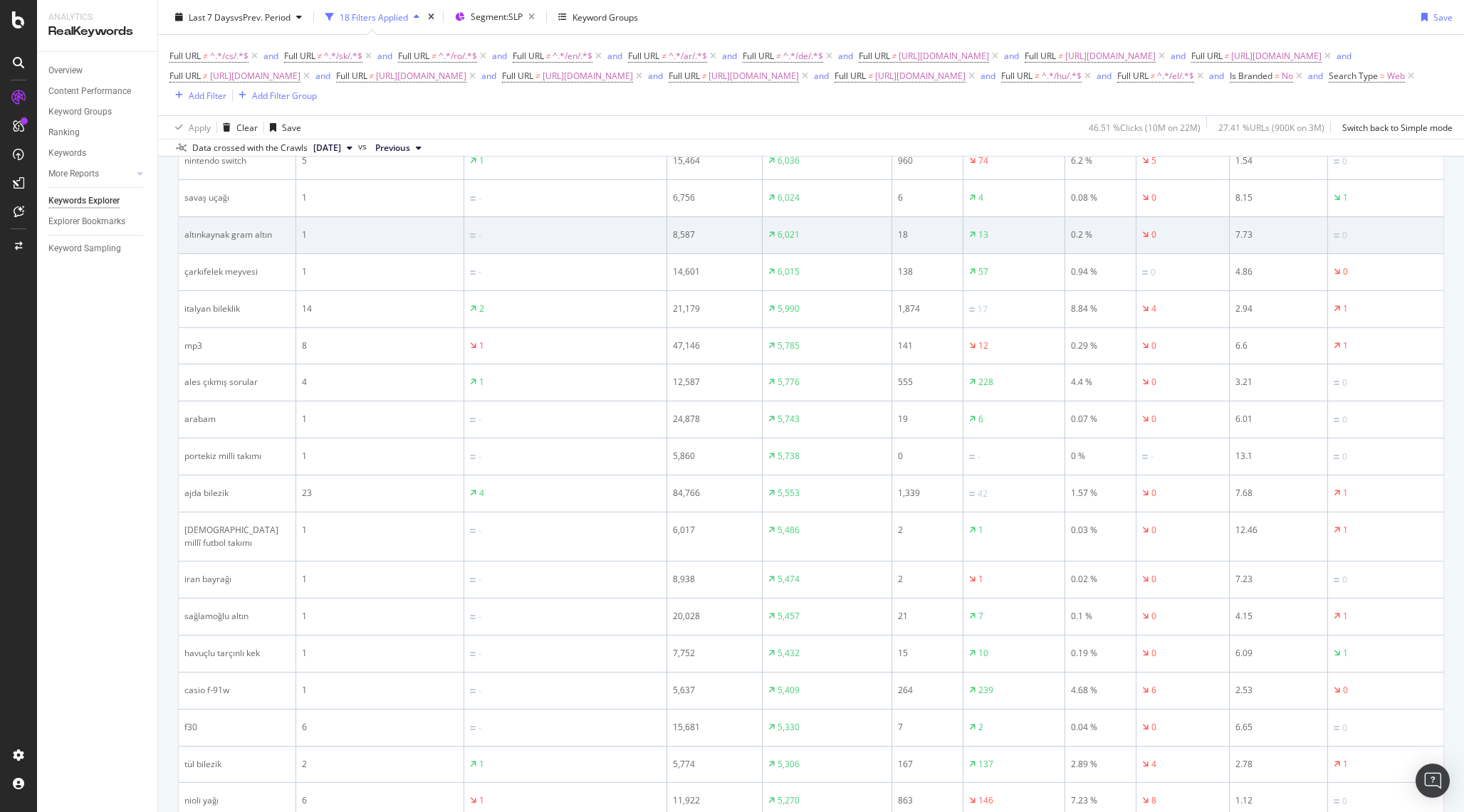
scroll to position [0, 0]
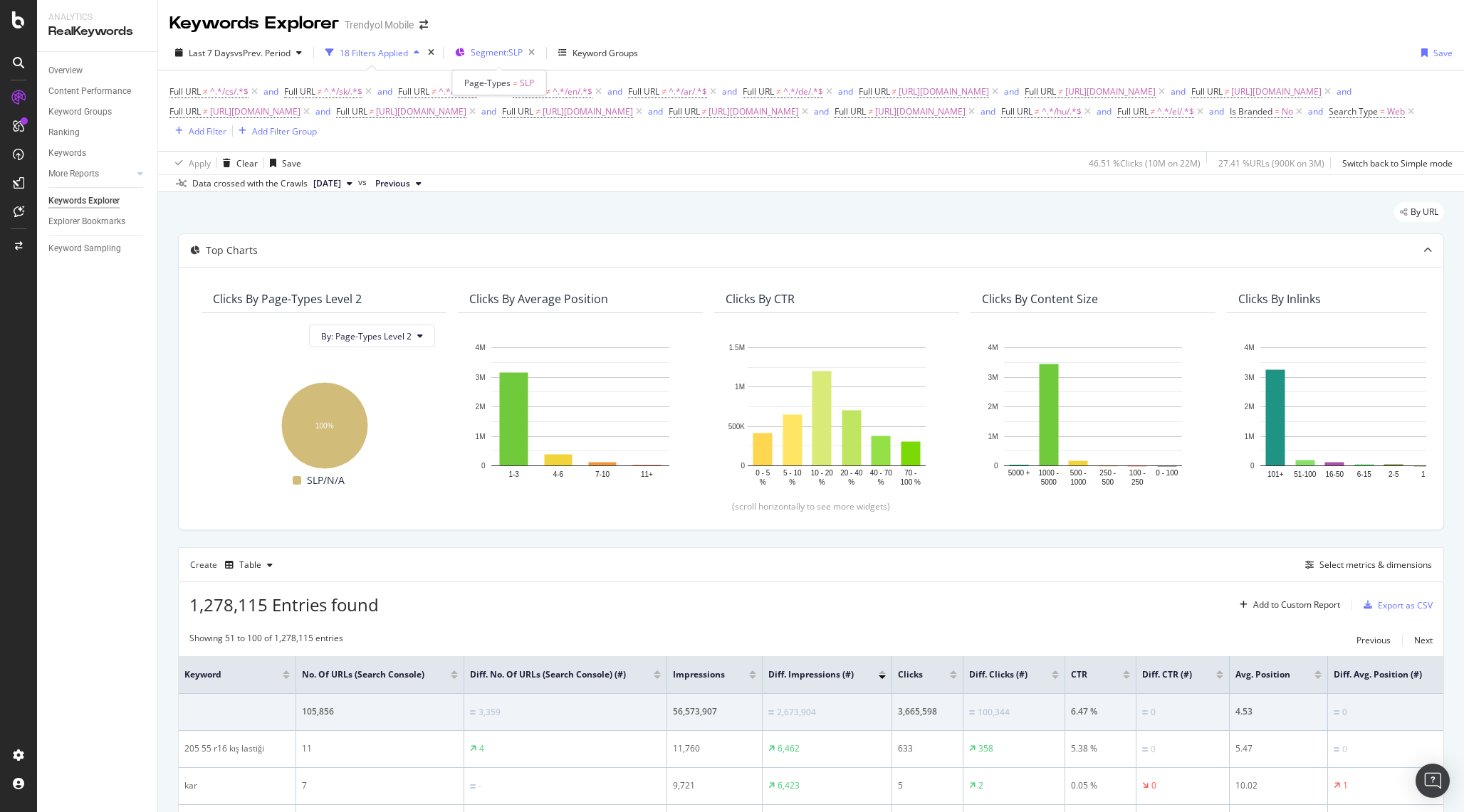
click at [497, 53] on span "Segment: SLP" at bounding box center [497, 53] width 52 height 12
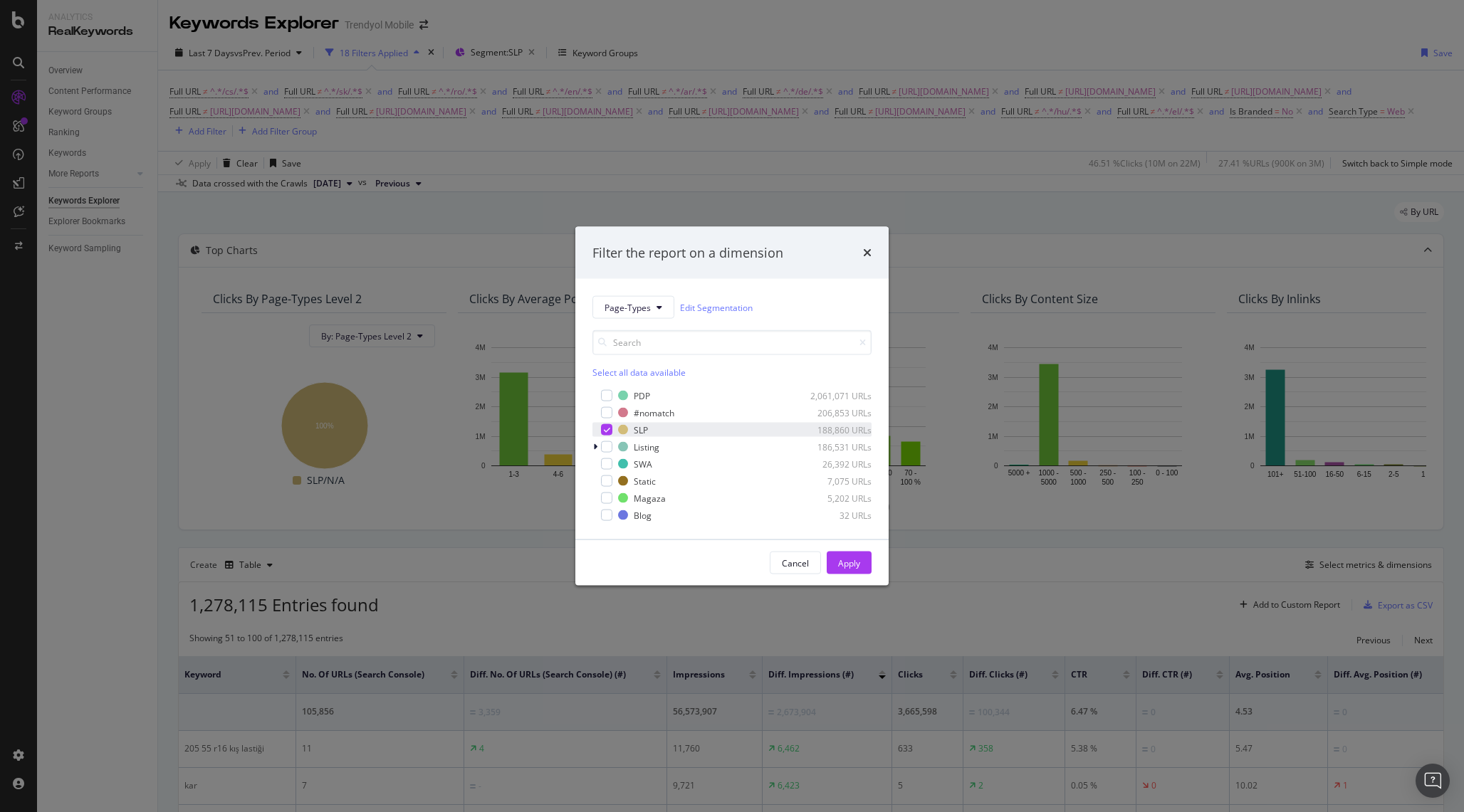
click at [608, 432] on icon "modal" at bounding box center [606, 430] width 6 height 7
click at [608, 450] on div "modal" at bounding box center [606, 447] width 12 height 12
click at [851, 560] on div "Apply" at bounding box center [849, 562] width 22 height 12
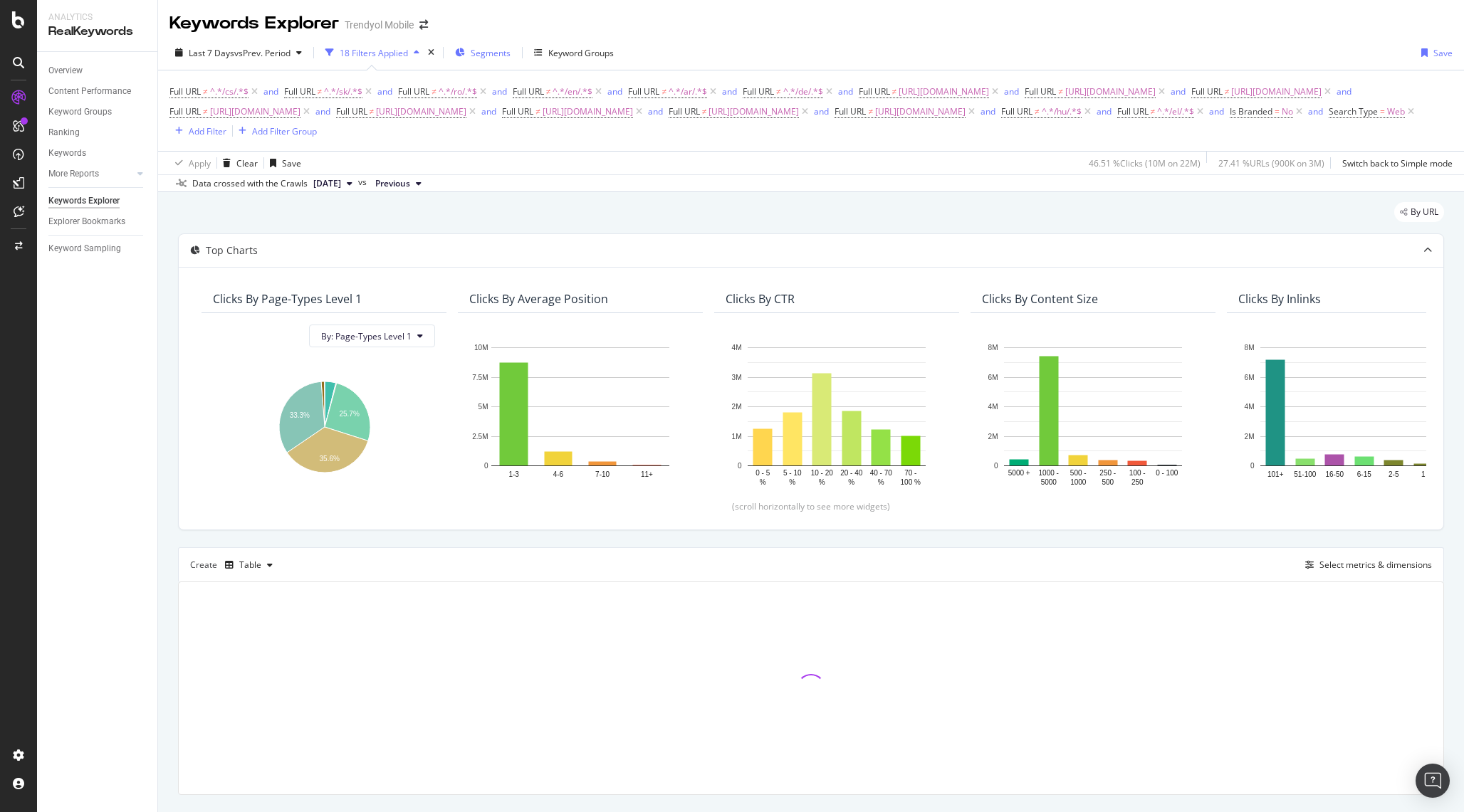
click at [465, 54] on icon "button" at bounding box center [459, 53] width 10 height 9
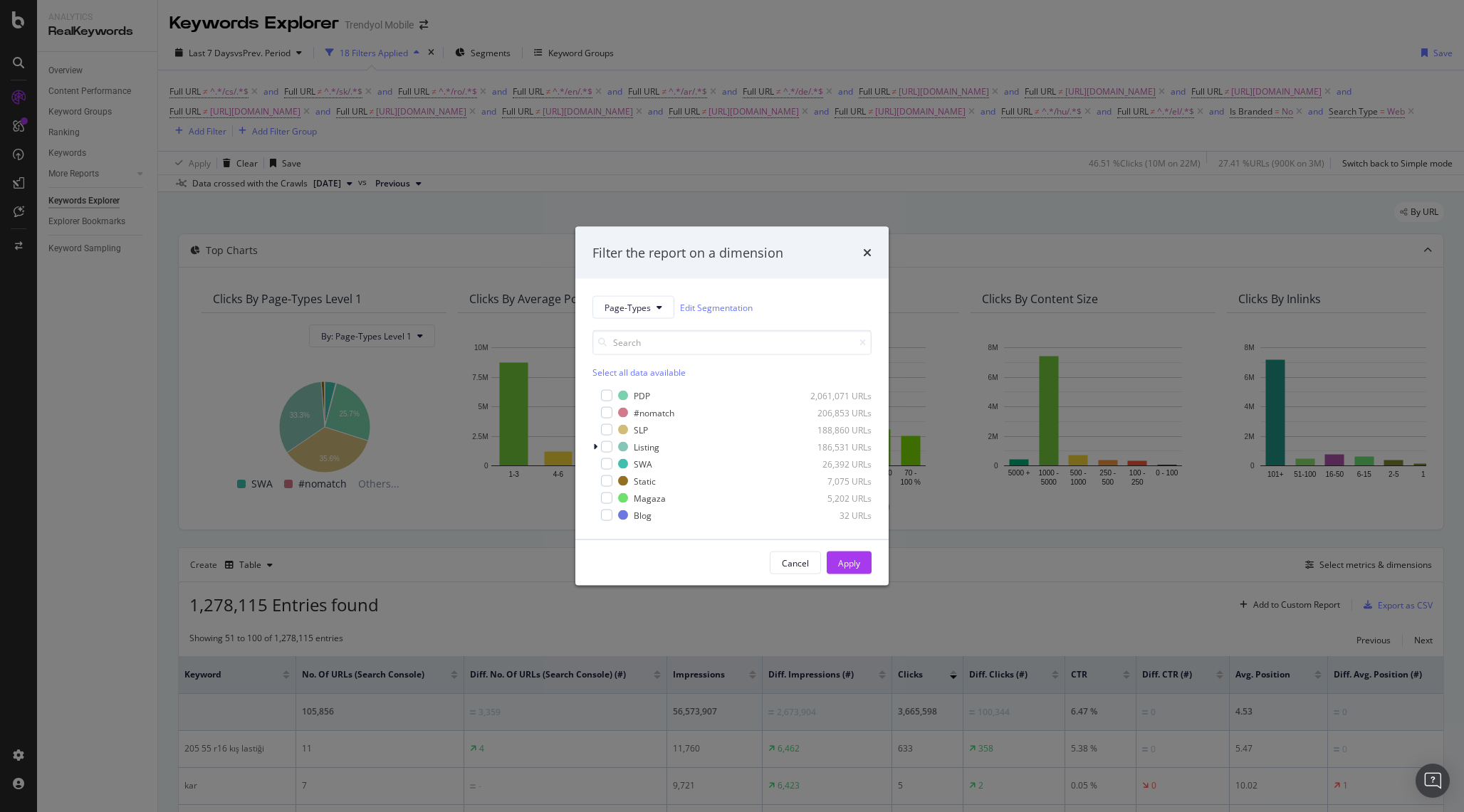
click at [458, 262] on div "Filter the report on a dimension Page-Types Edit Segmentation Select all data a…" at bounding box center [732, 406] width 1464 height 812
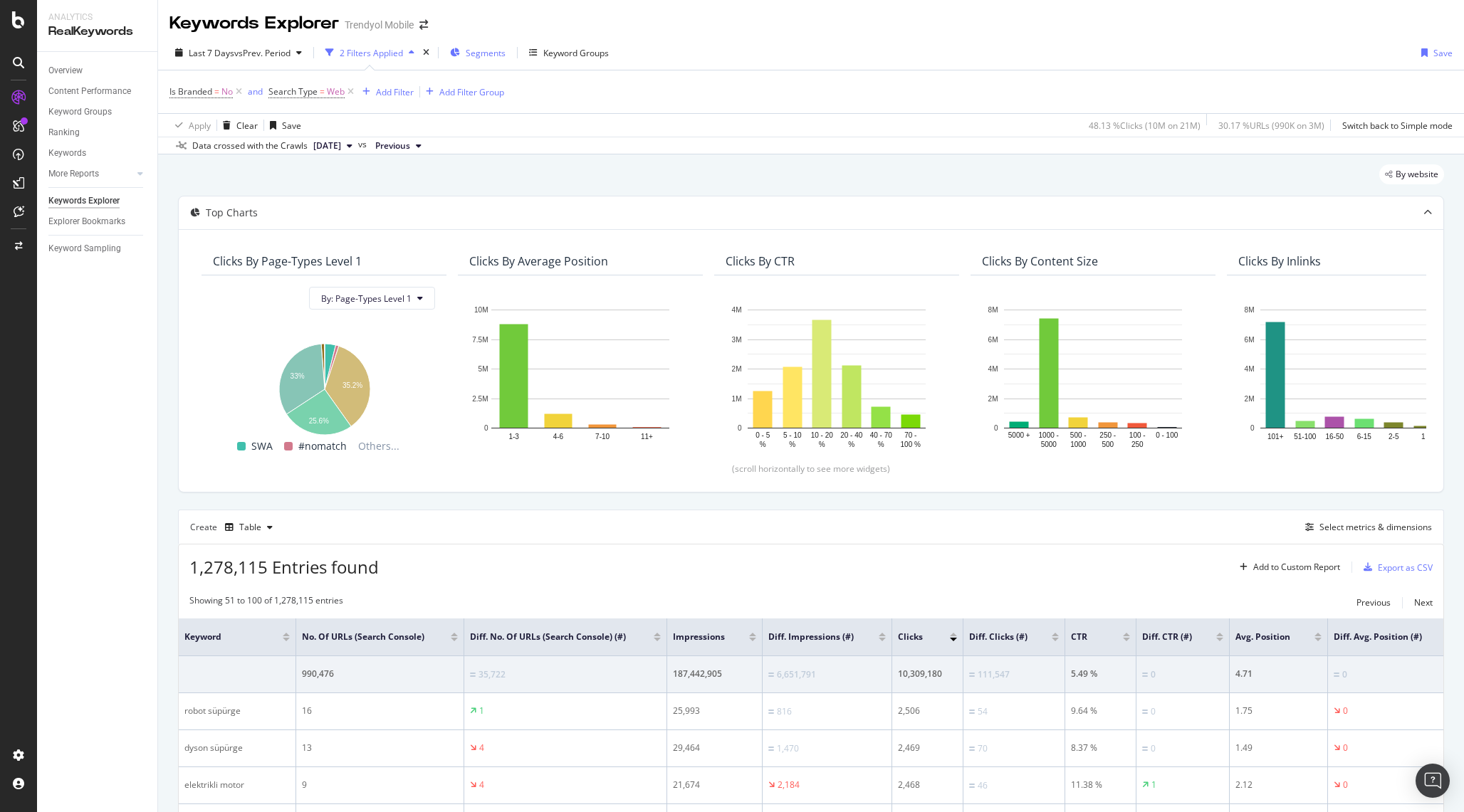
click at [470, 43] on div "Segments" at bounding box center [478, 53] width 55 height 21
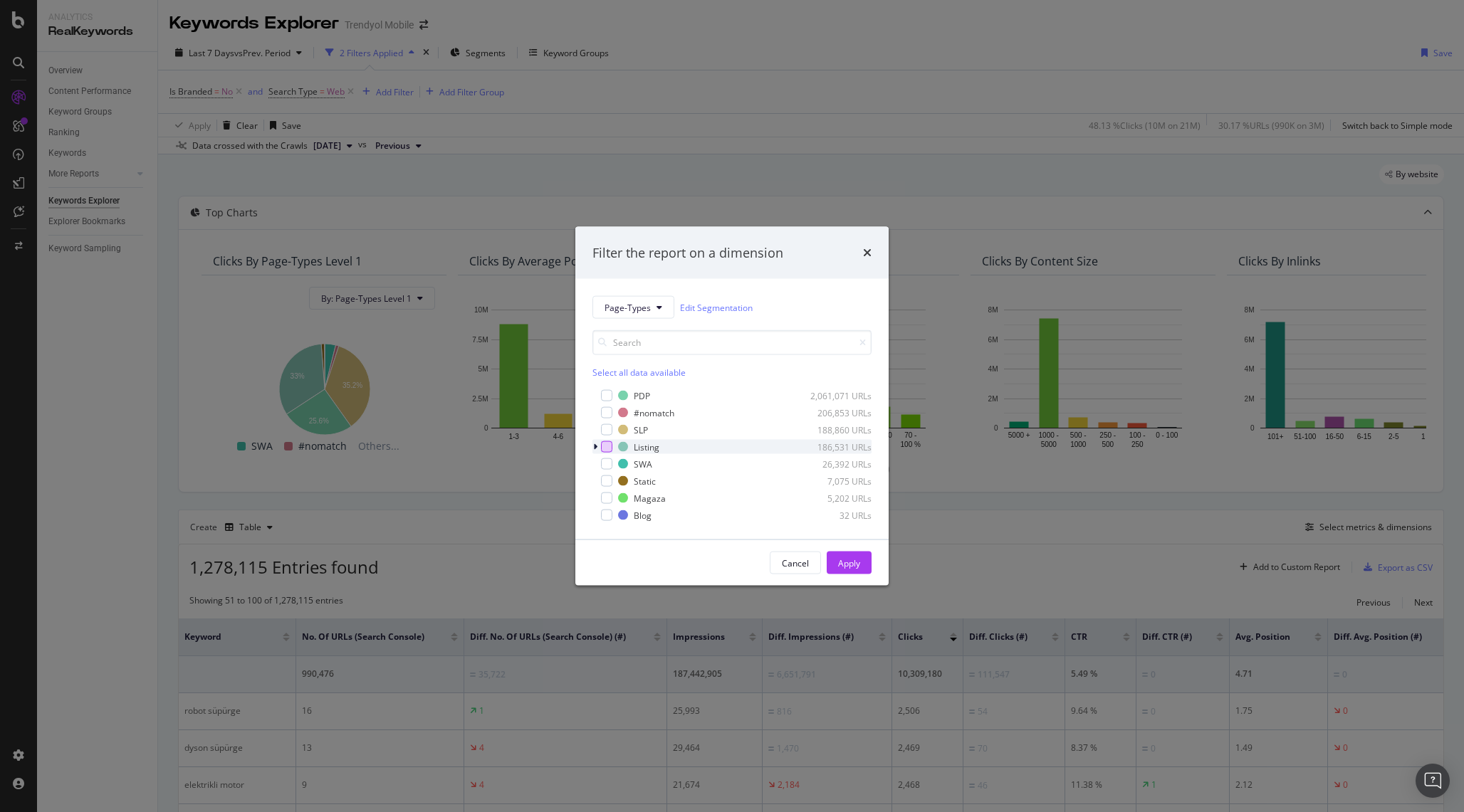
click at [609, 447] on div "modal" at bounding box center [606, 447] width 12 height 12
click at [849, 560] on div "Apply" at bounding box center [849, 562] width 22 height 12
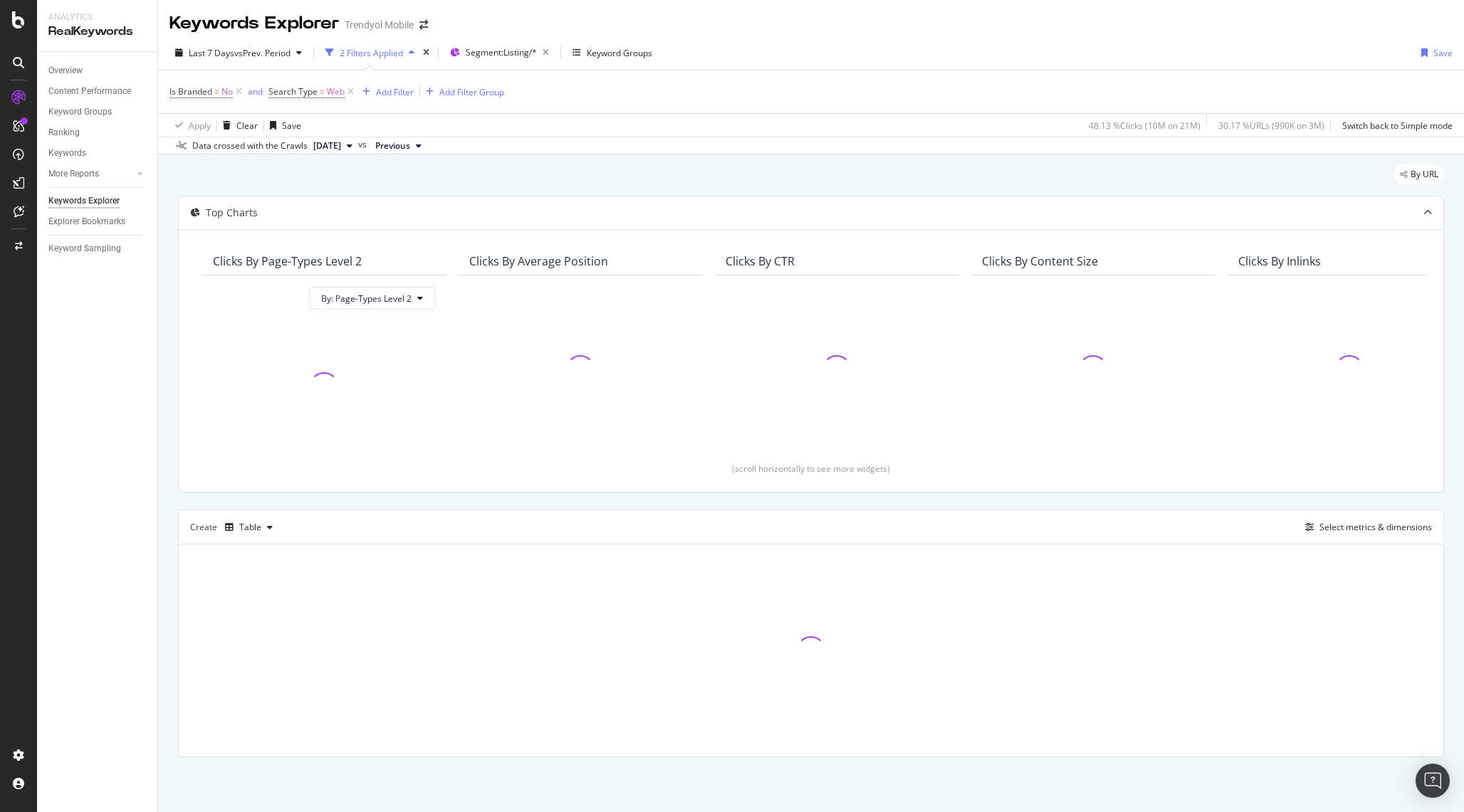
click at [75, 202] on div "Keywords Explorer" at bounding box center [84, 201] width 71 height 15
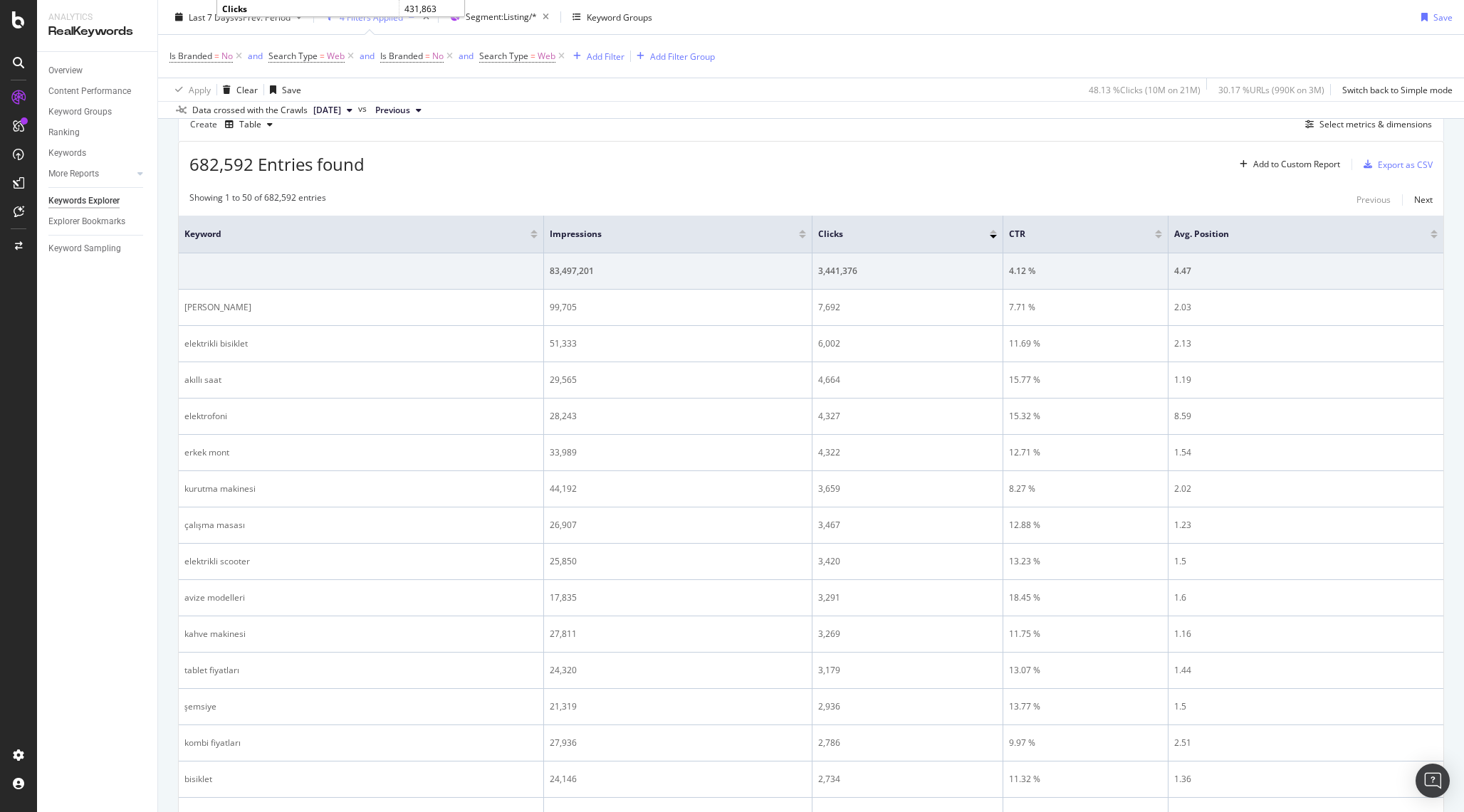
scroll to position [413, 0]
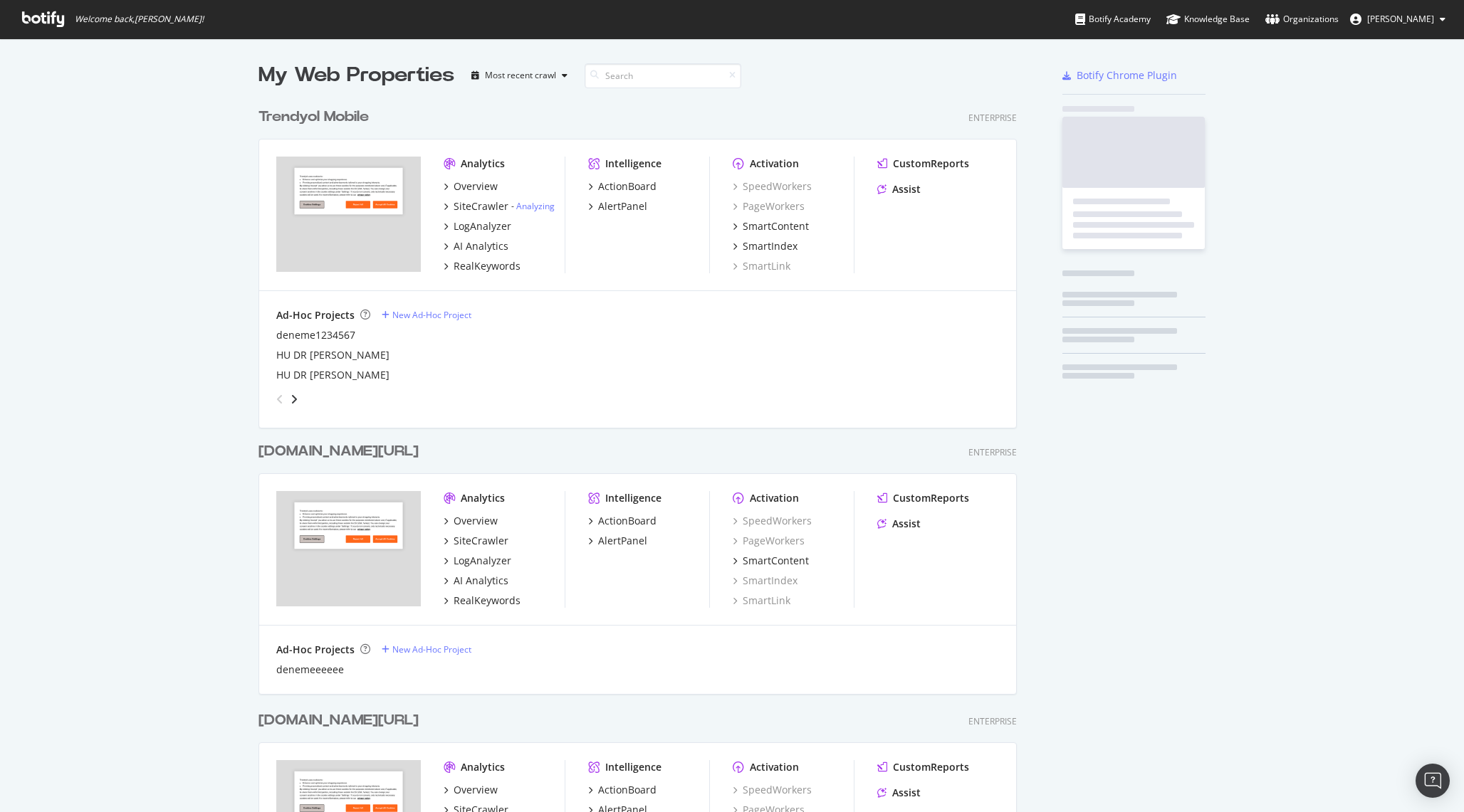
scroll to position [1850, 769]
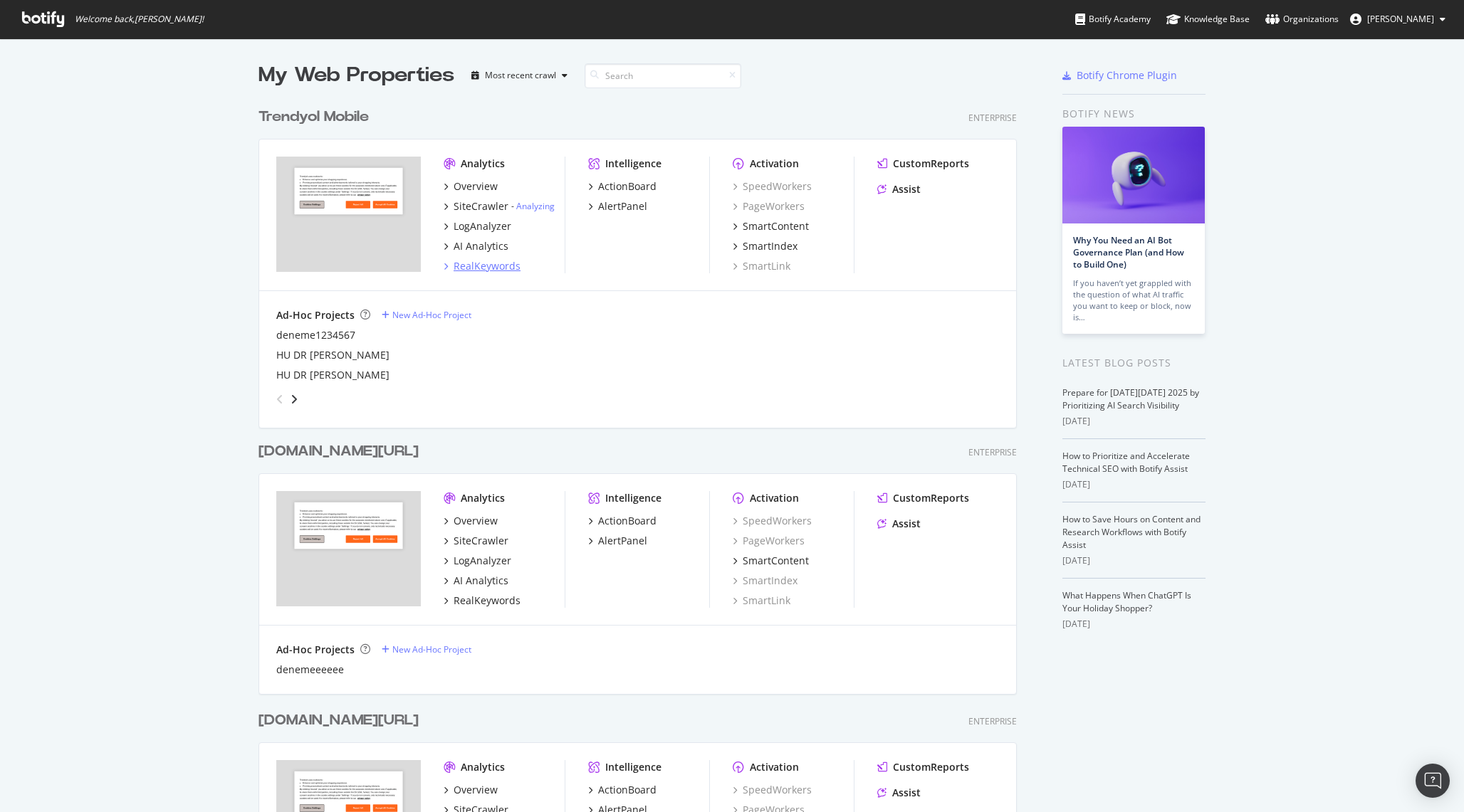
click at [479, 259] on div "RealKeywords" at bounding box center [487, 267] width 67 height 14
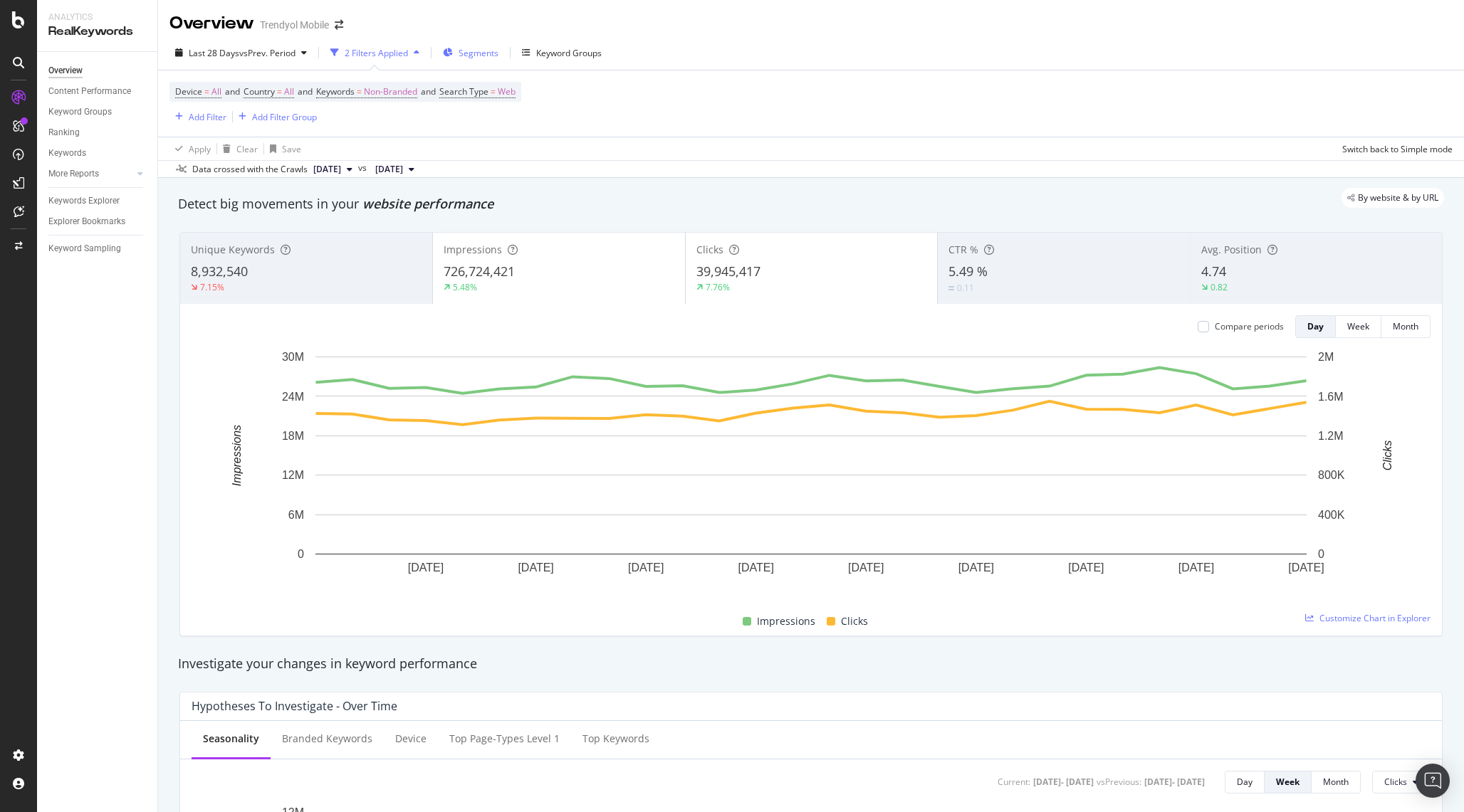
click at [458, 58] on div "Segments" at bounding box center [471, 53] width 55 height 21
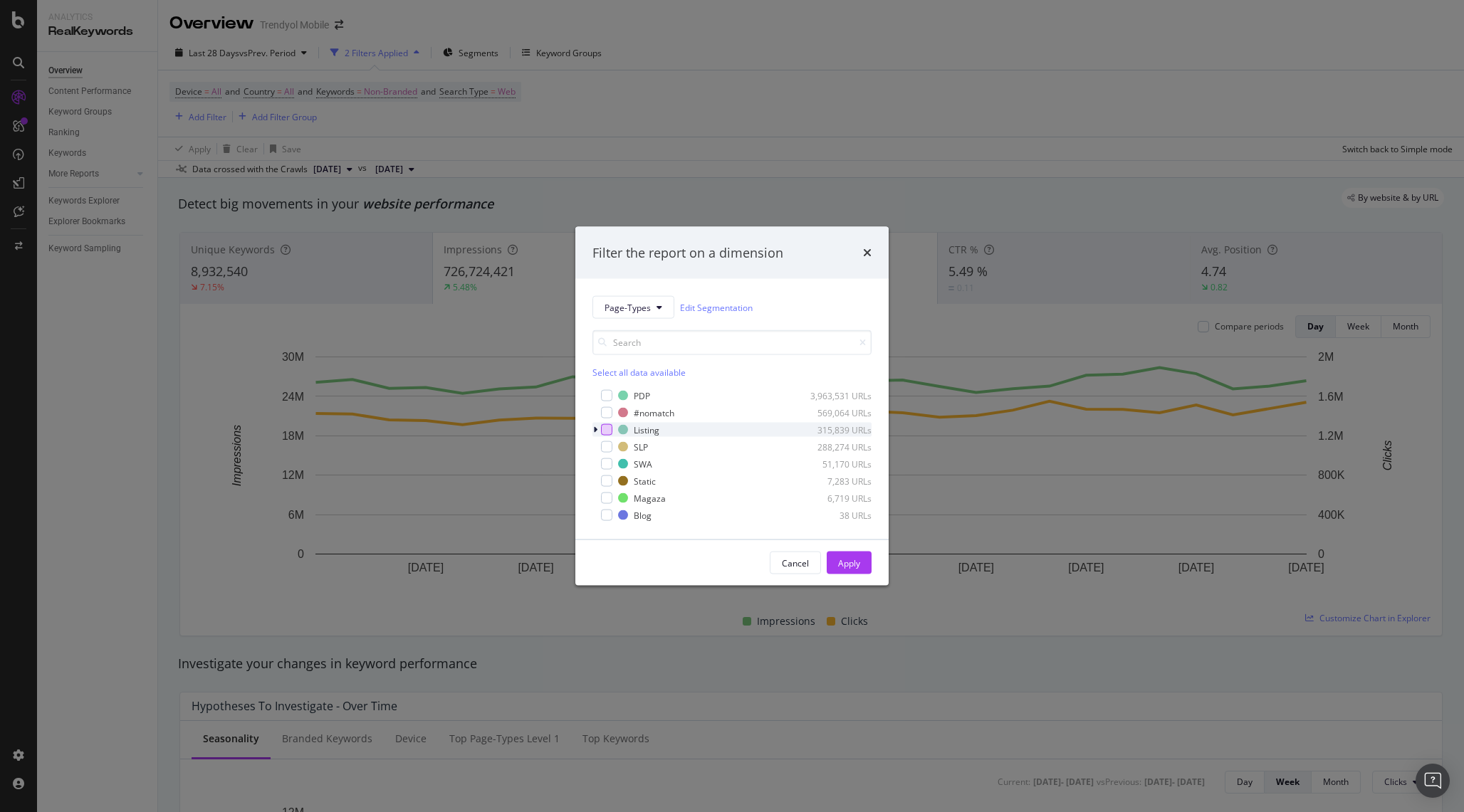
click at [603, 430] on div "modal" at bounding box center [606, 430] width 12 height 12
click at [854, 559] on div "Apply" at bounding box center [849, 562] width 22 height 12
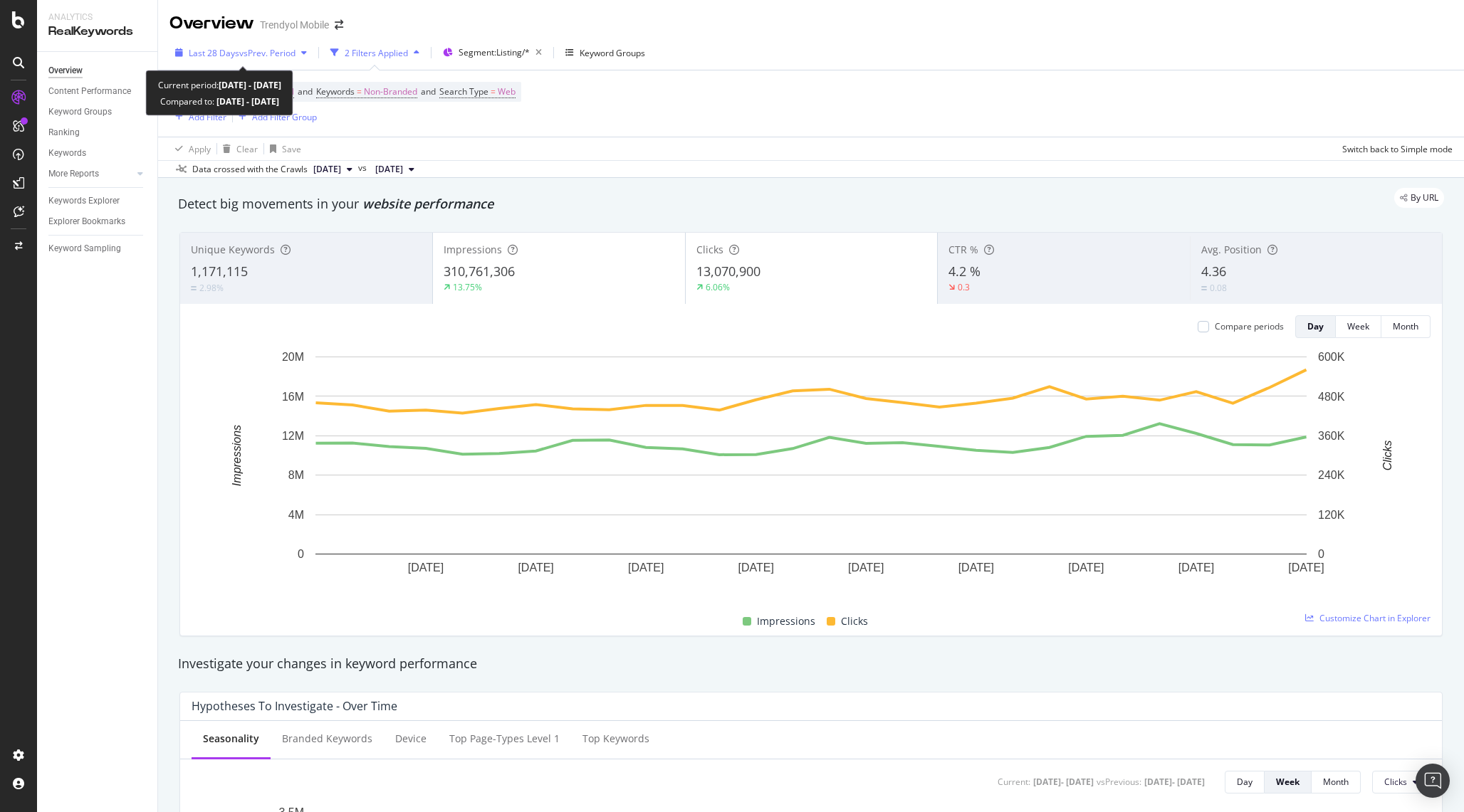
click at [256, 60] on div "Last 28 Days vs Prev. Period" at bounding box center [241, 53] width 144 height 21
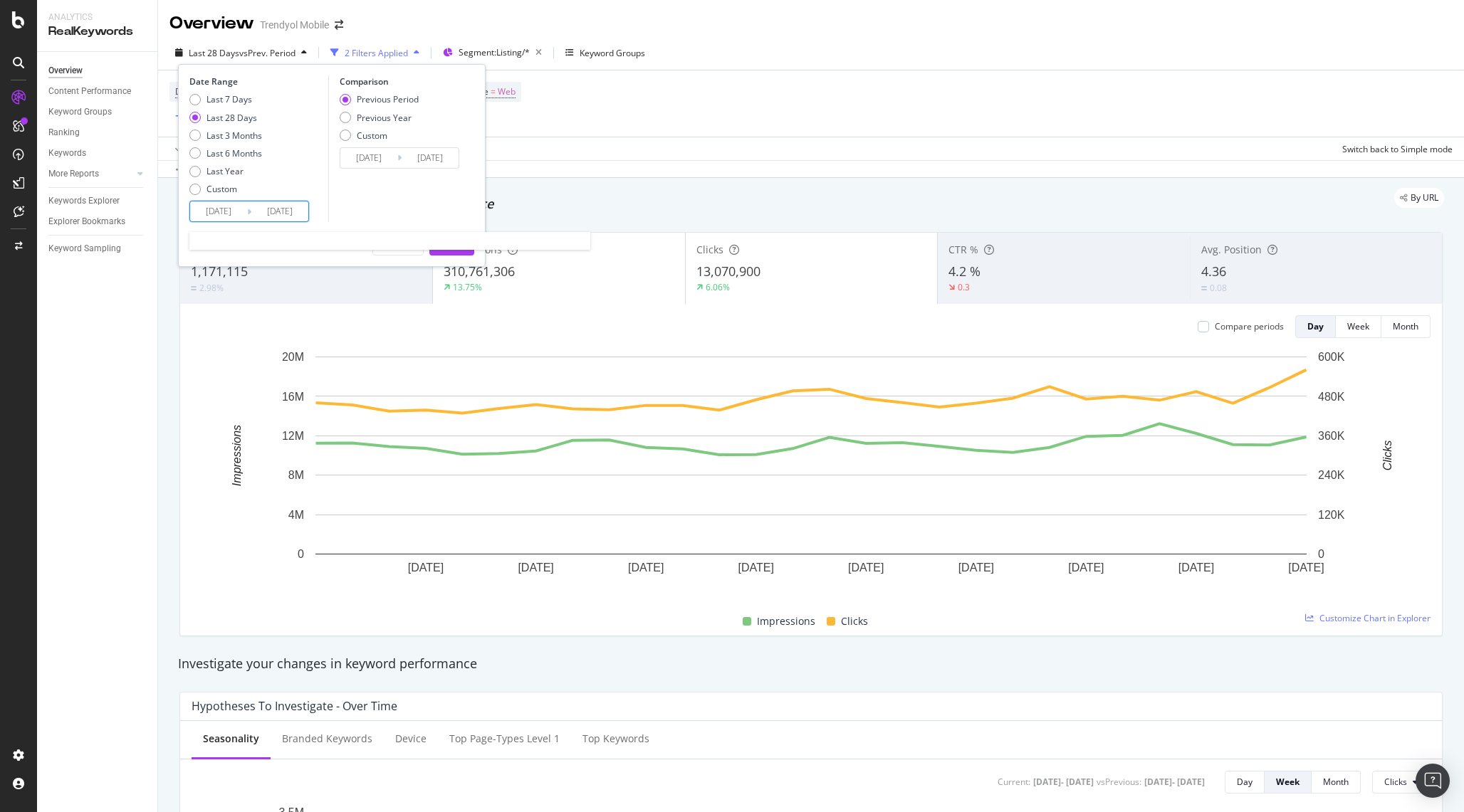
click at [232, 208] on input "[DATE]" at bounding box center [218, 211] width 57 height 20
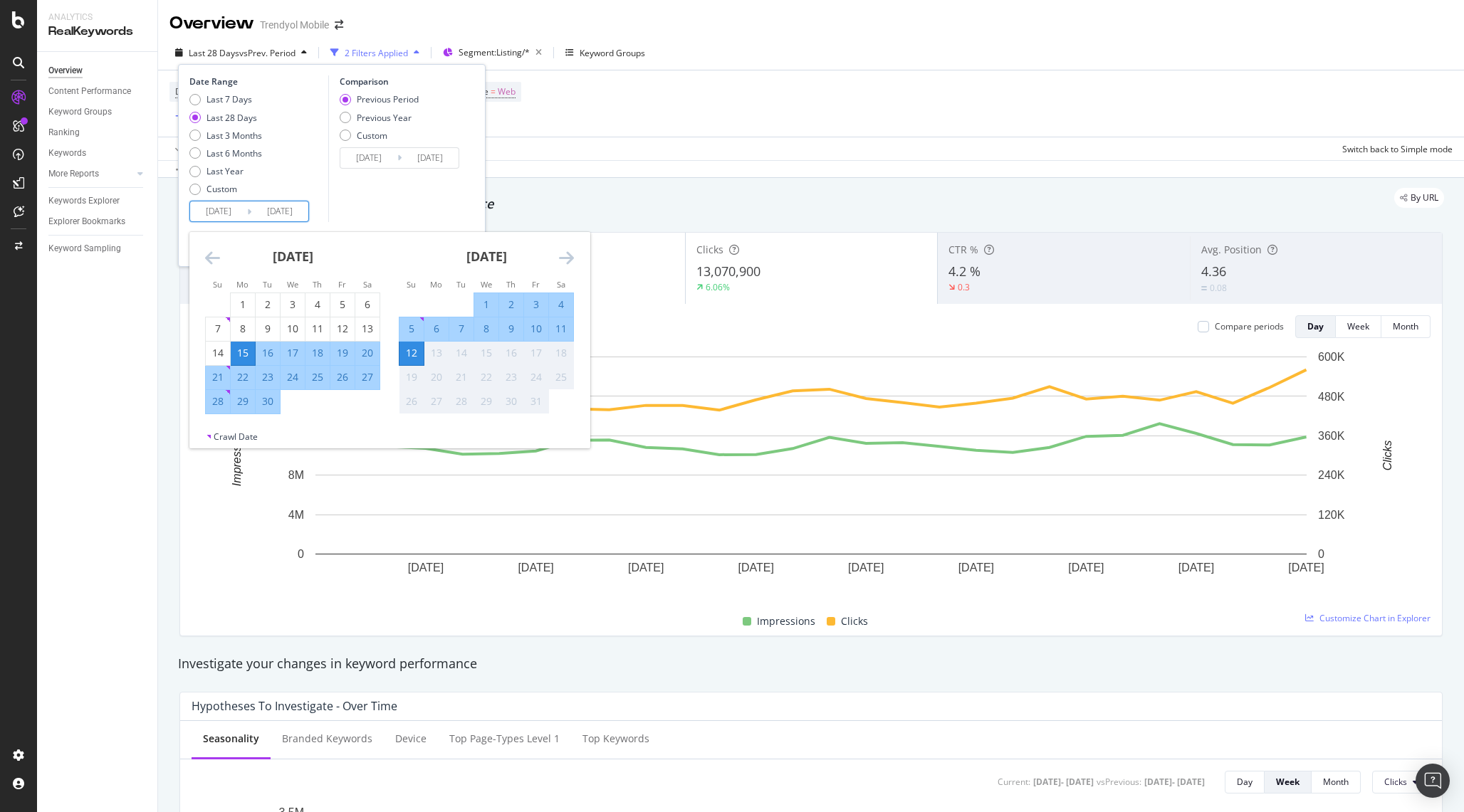
click at [437, 324] on div "6" at bounding box center [436, 329] width 24 height 14
type input "[DATE]"
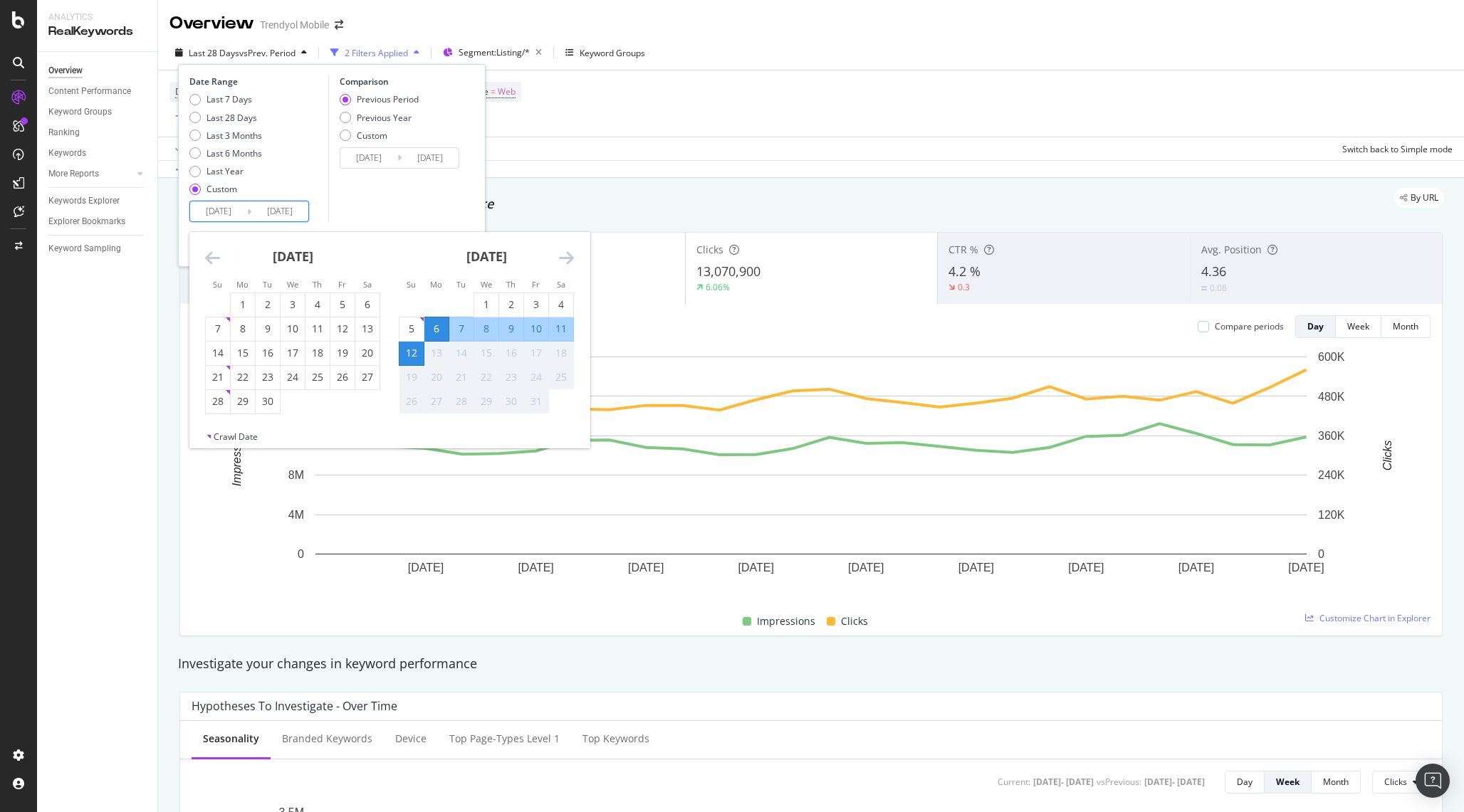
click at [358, 207] on div "Comparison Previous Period Previous Year Custom [DATE] Navigate forward to inte…" at bounding box center [396, 149] width 136 height 146
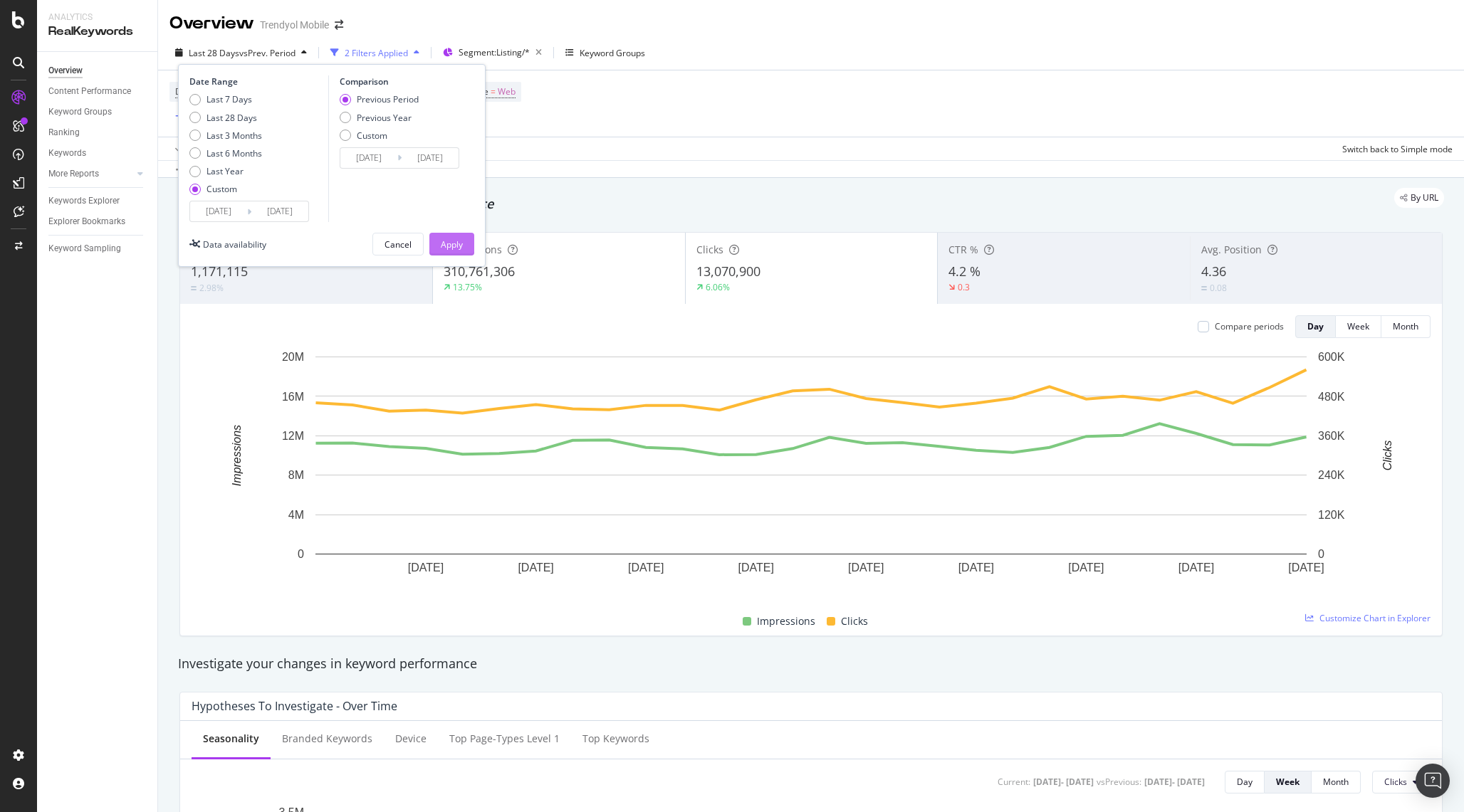
click at [454, 240] on div "Apply" at bounding box center [451, 245] width 22 height 12
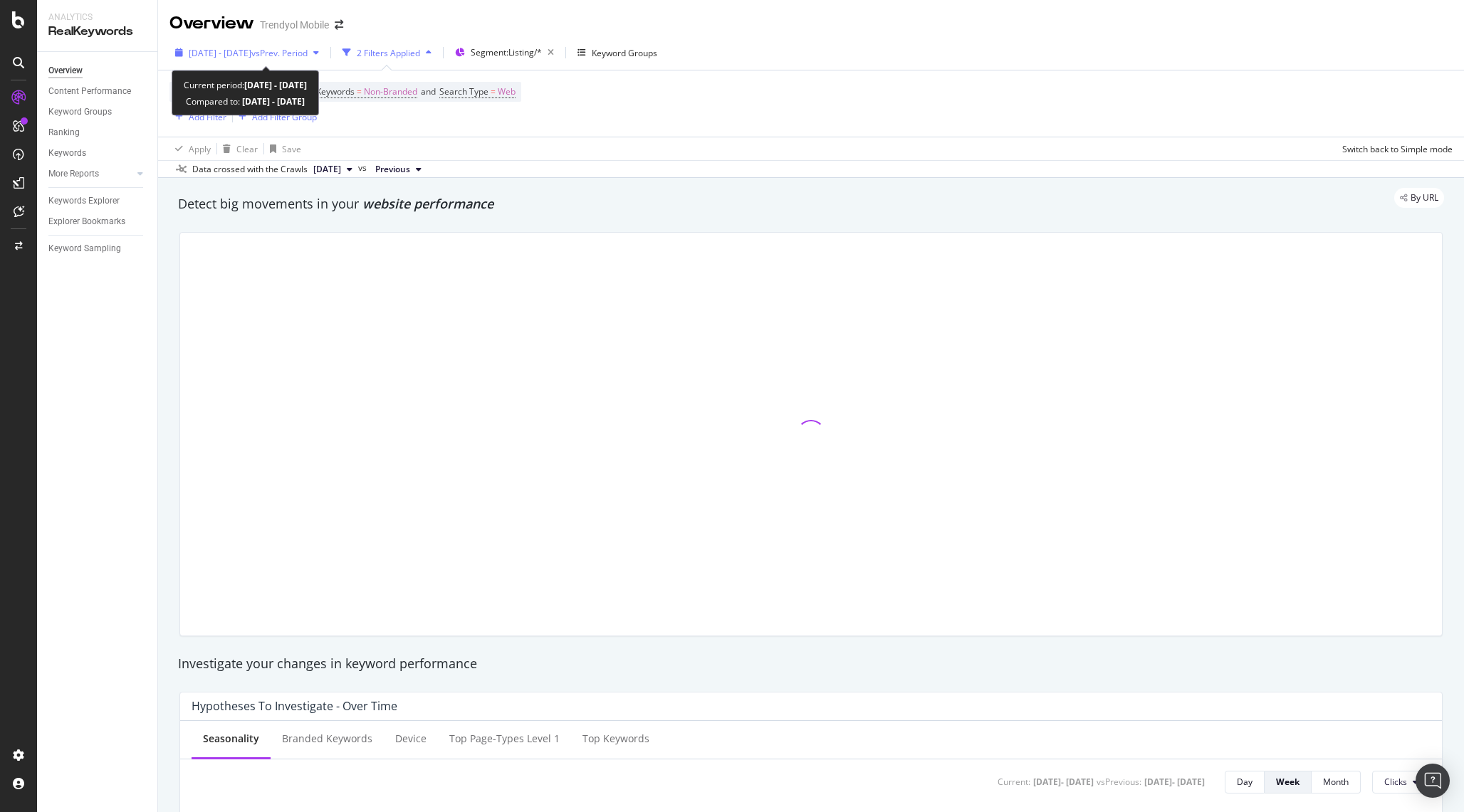
click at [197, 48] on span "[DATE] - [DATE]" at bounding box center [220, 53] width 62 height 12
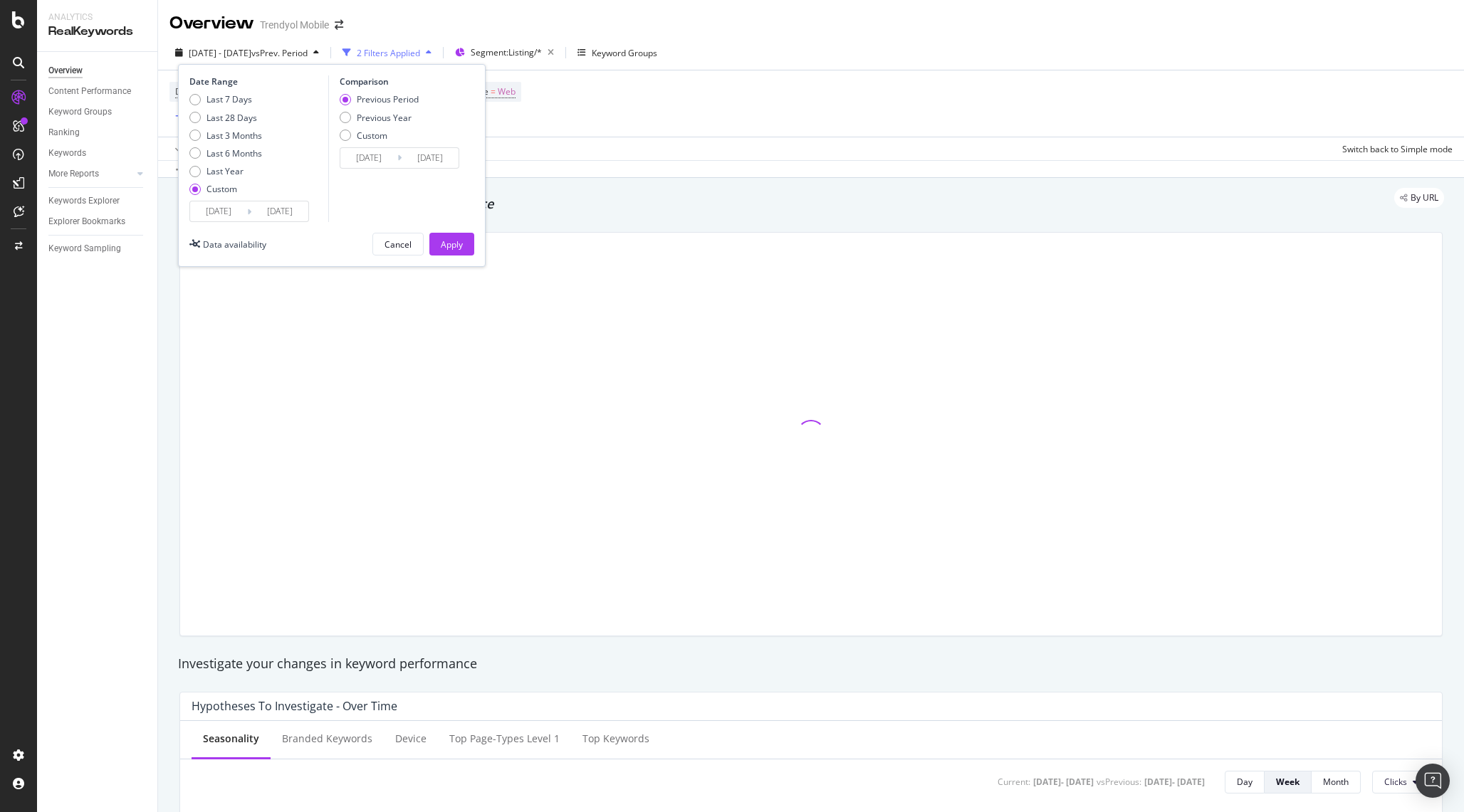
click at [263, 207] on input "[DATE]" at bounding box center [280, 211] width 57 height 20
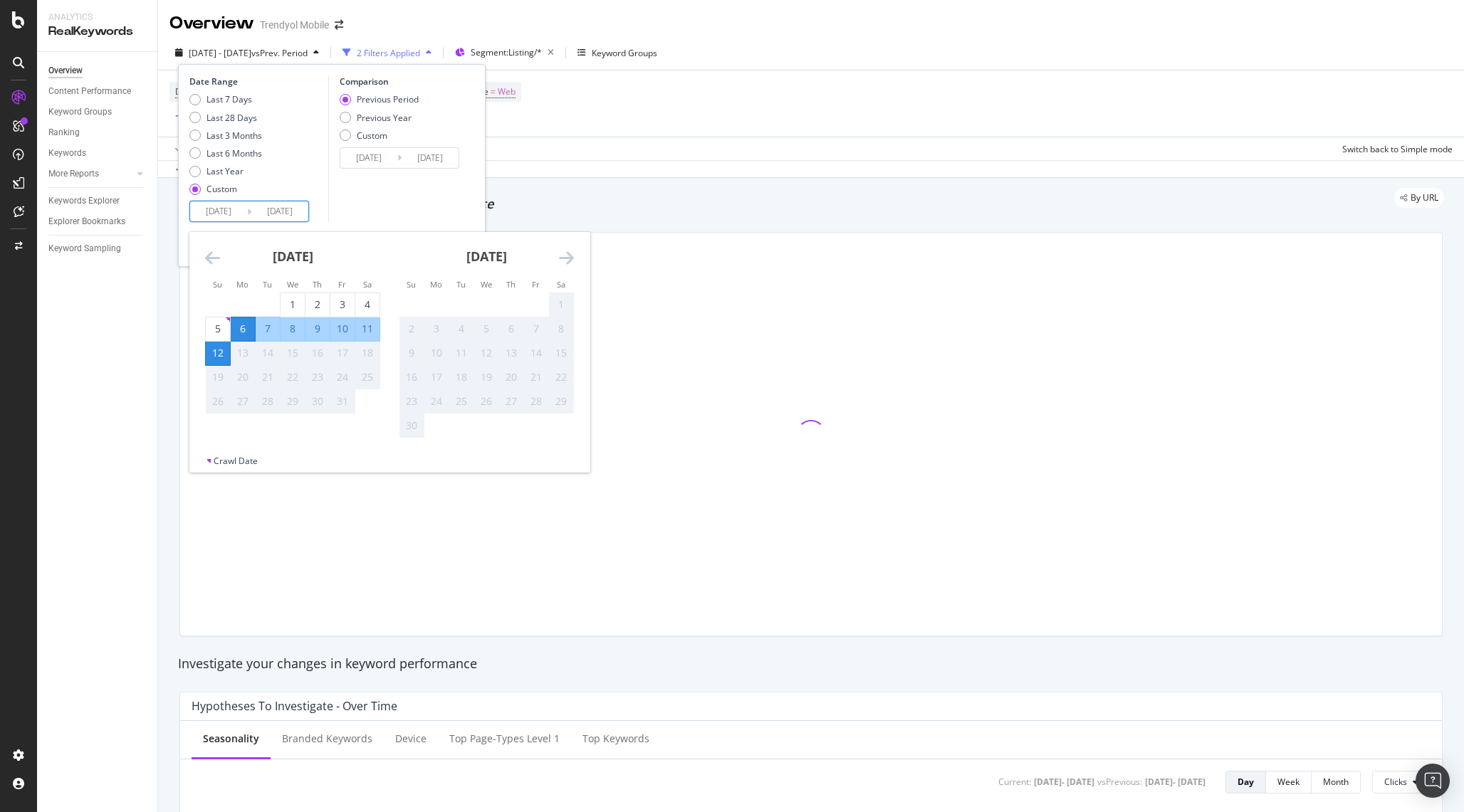
click at [625, 139] on div "Apply Clear Save Switch back to Simple mode" at bounding box center [810, 148] width 1306 height 23
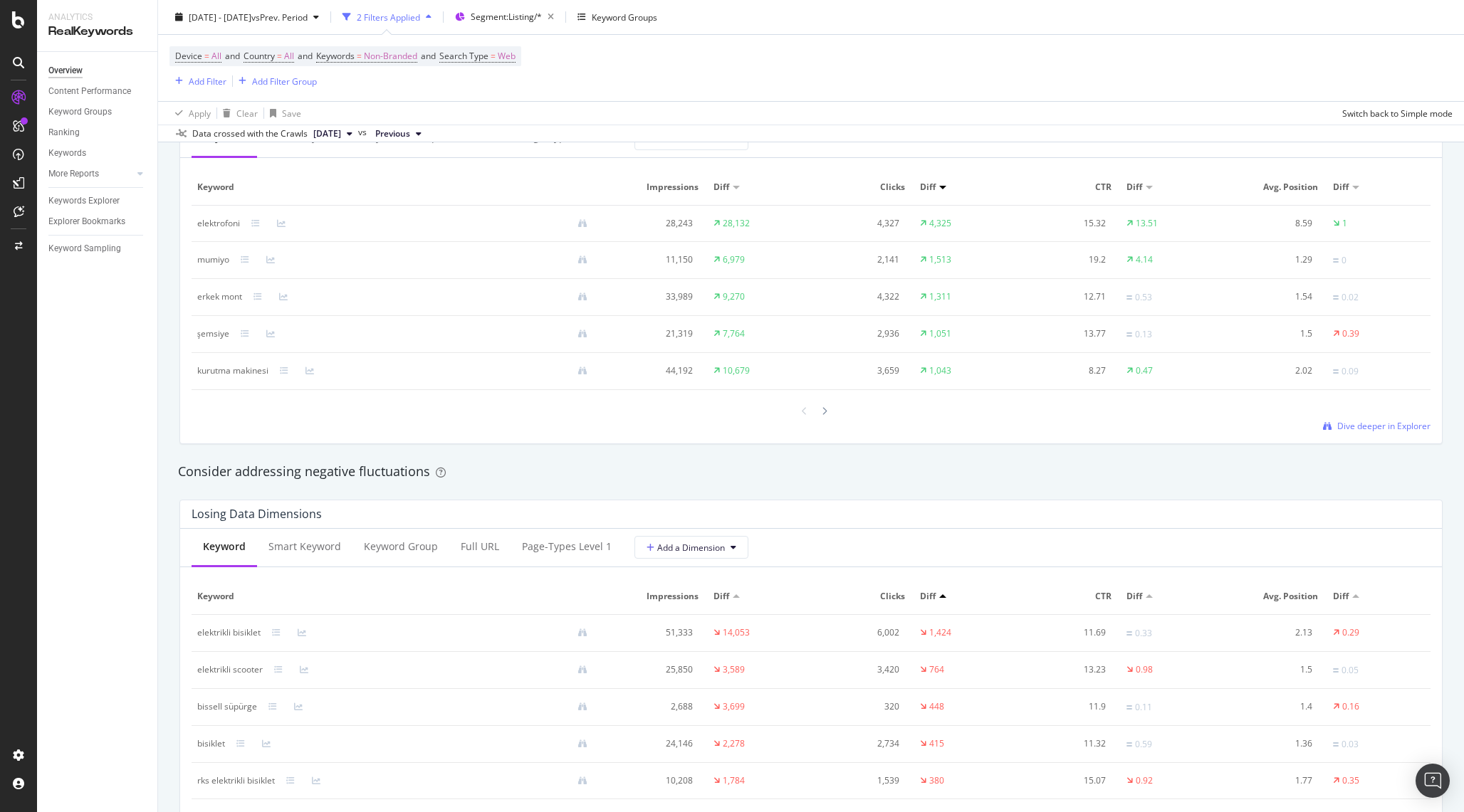
scroll to position [1243, 0]
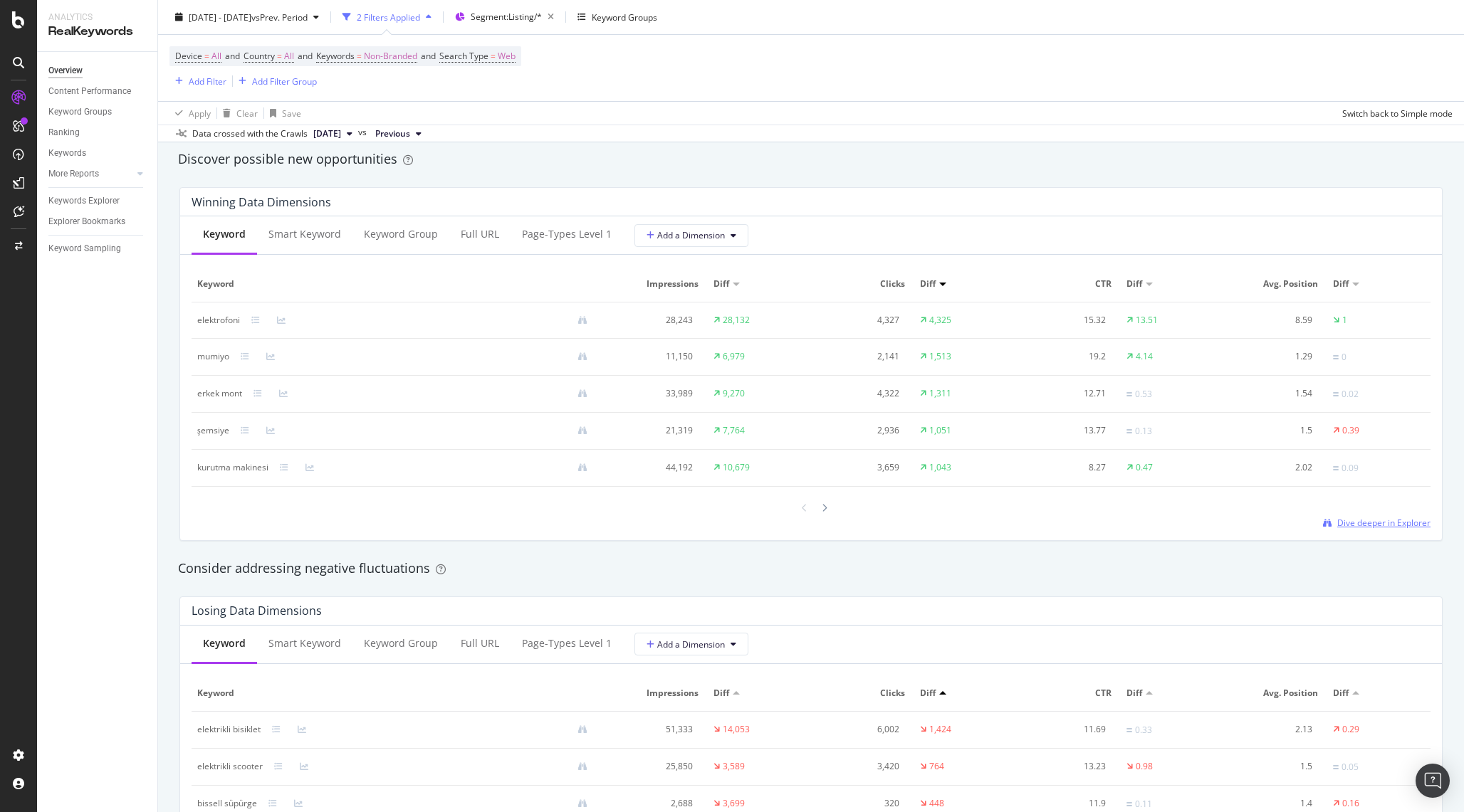
click at [1359, 519] on span "Dive deeper in Explorer" at bounding box center [1384, 523] width 94 height 12
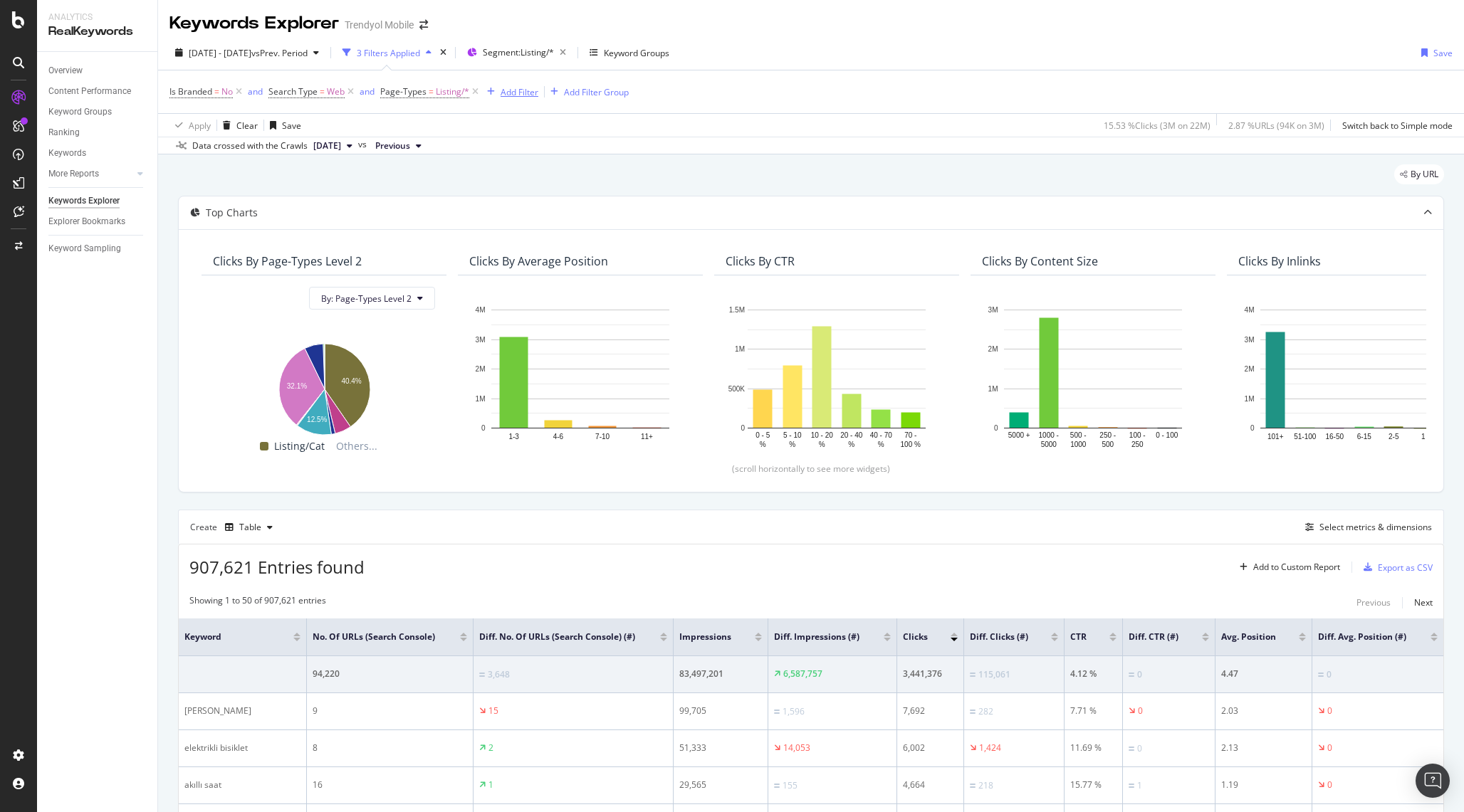
click at [502, 85] on div "Add Filter" at bounding box center [510, 92] width 57 height 16
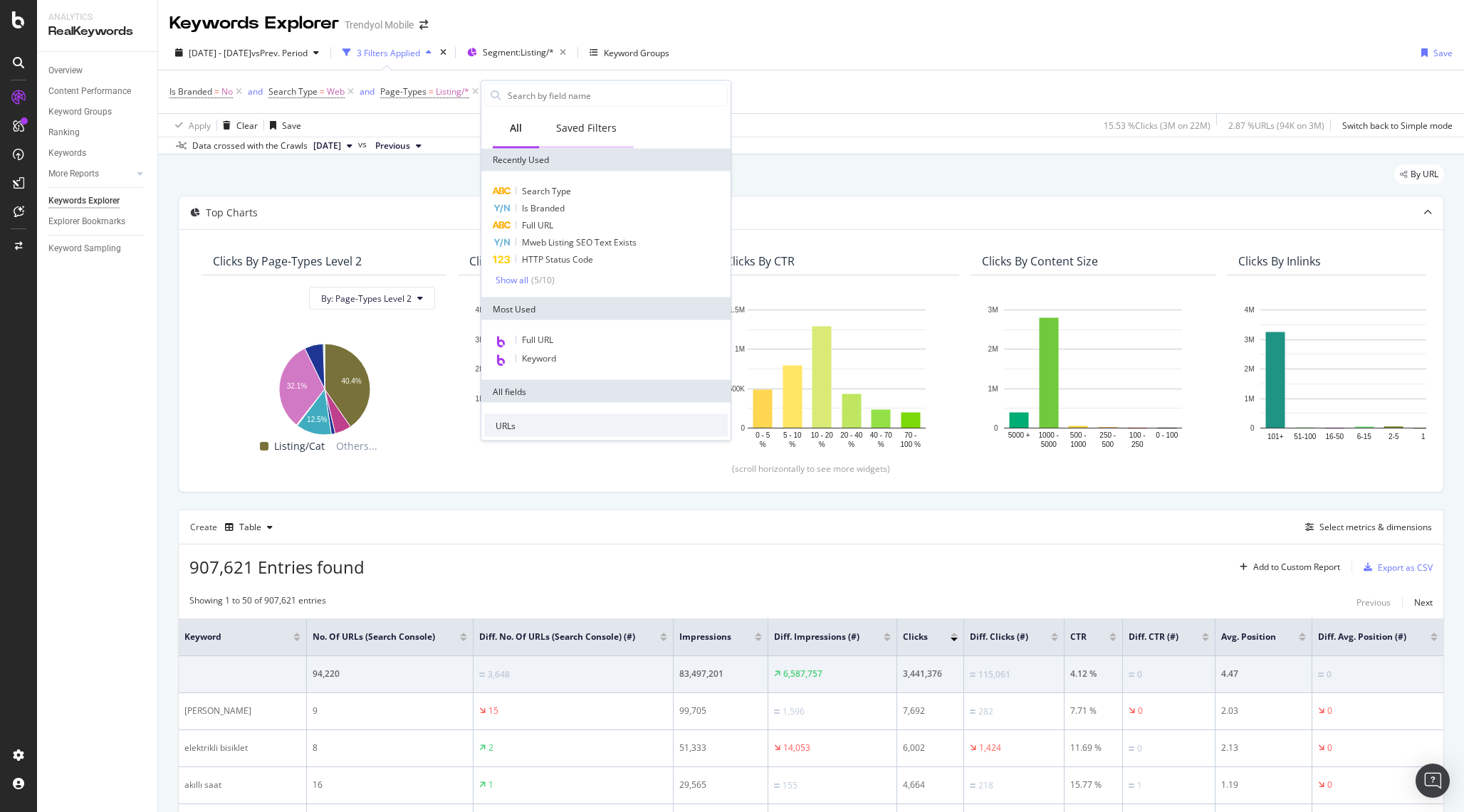
click at [594, 129] on div "Saved Filters" at bounding box center [587, 128] width 61 height 14
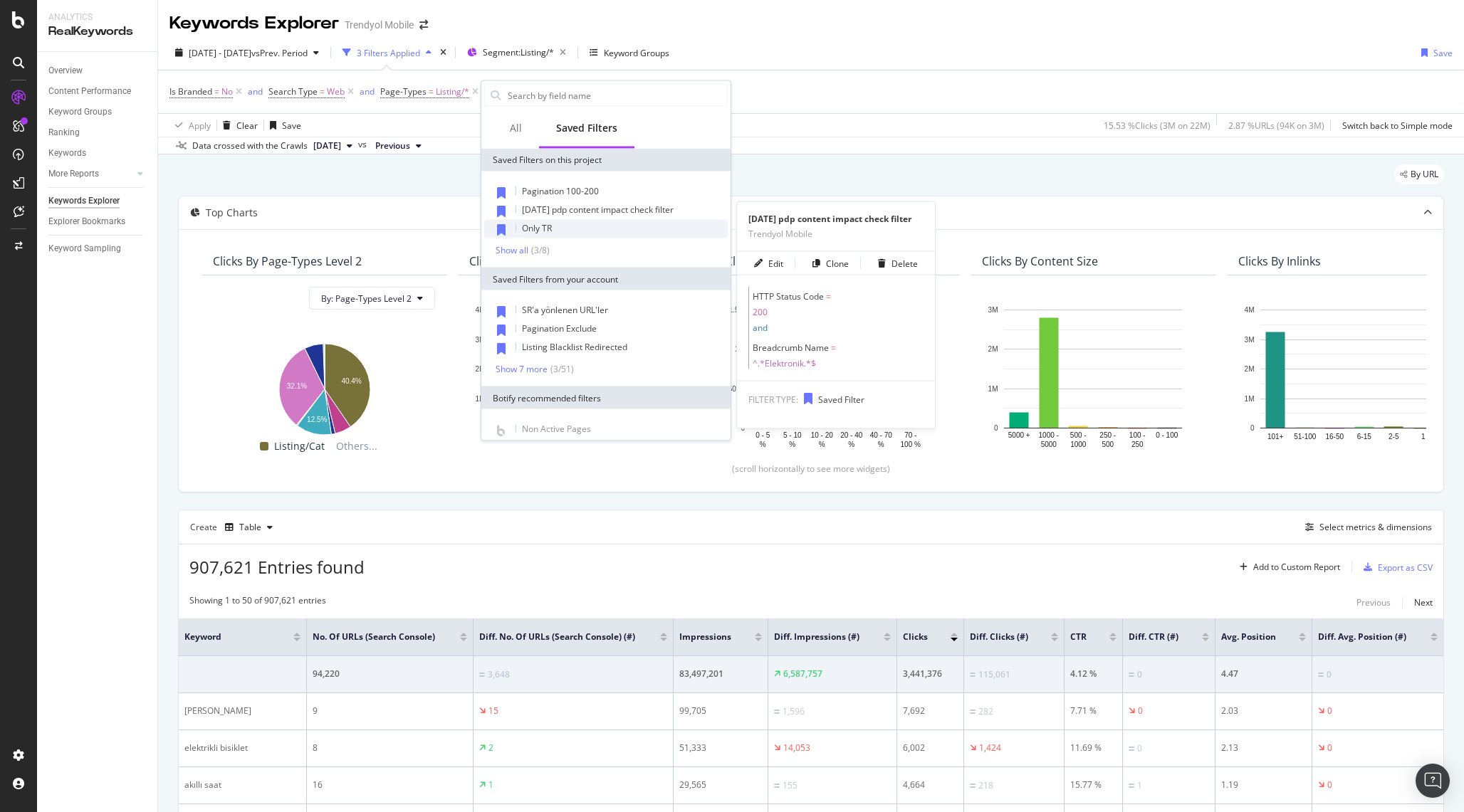
click at [528, 221] on div "Only TR" at bounding box center [605, 229] width 243 height 19
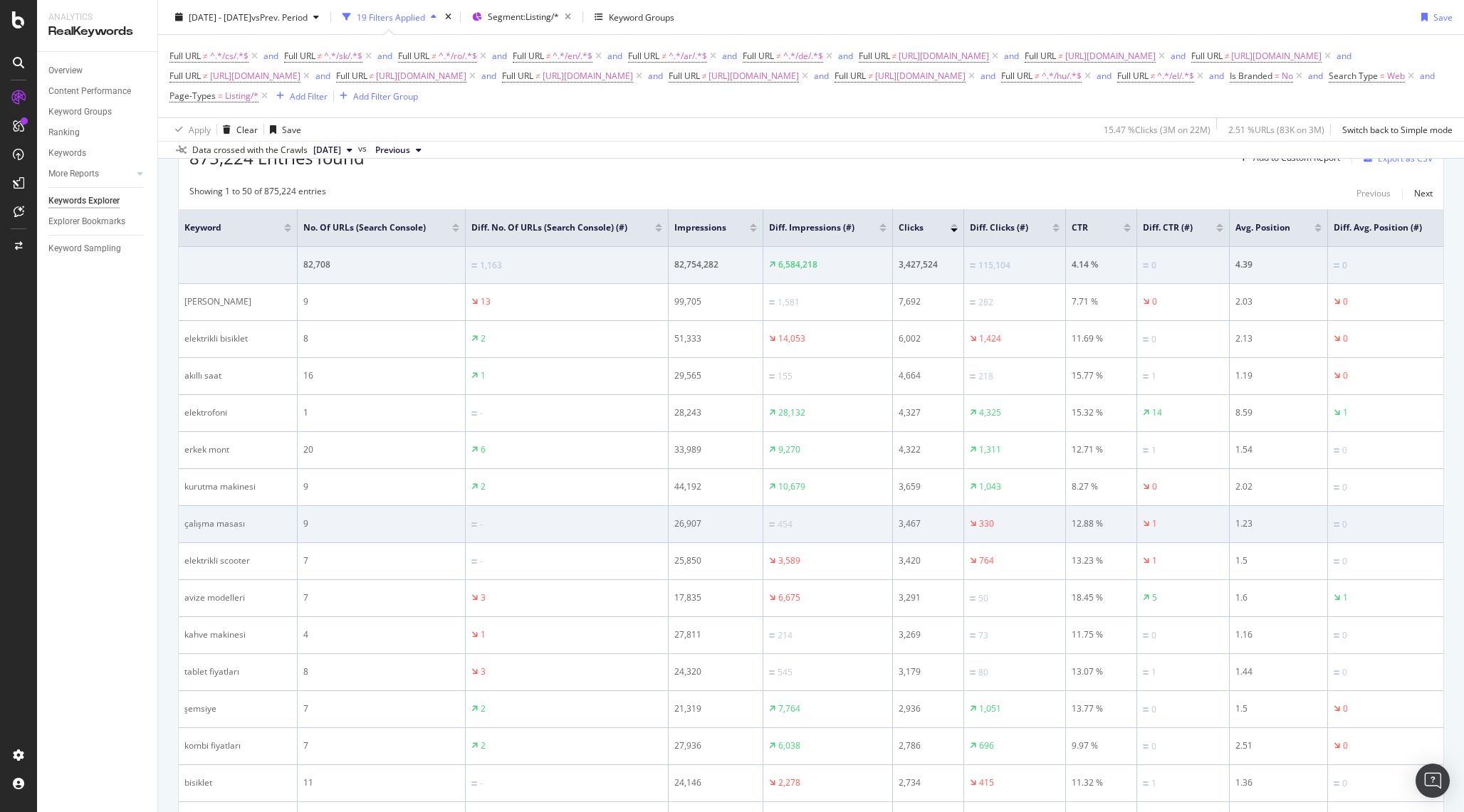
scroll to position [511, 0]
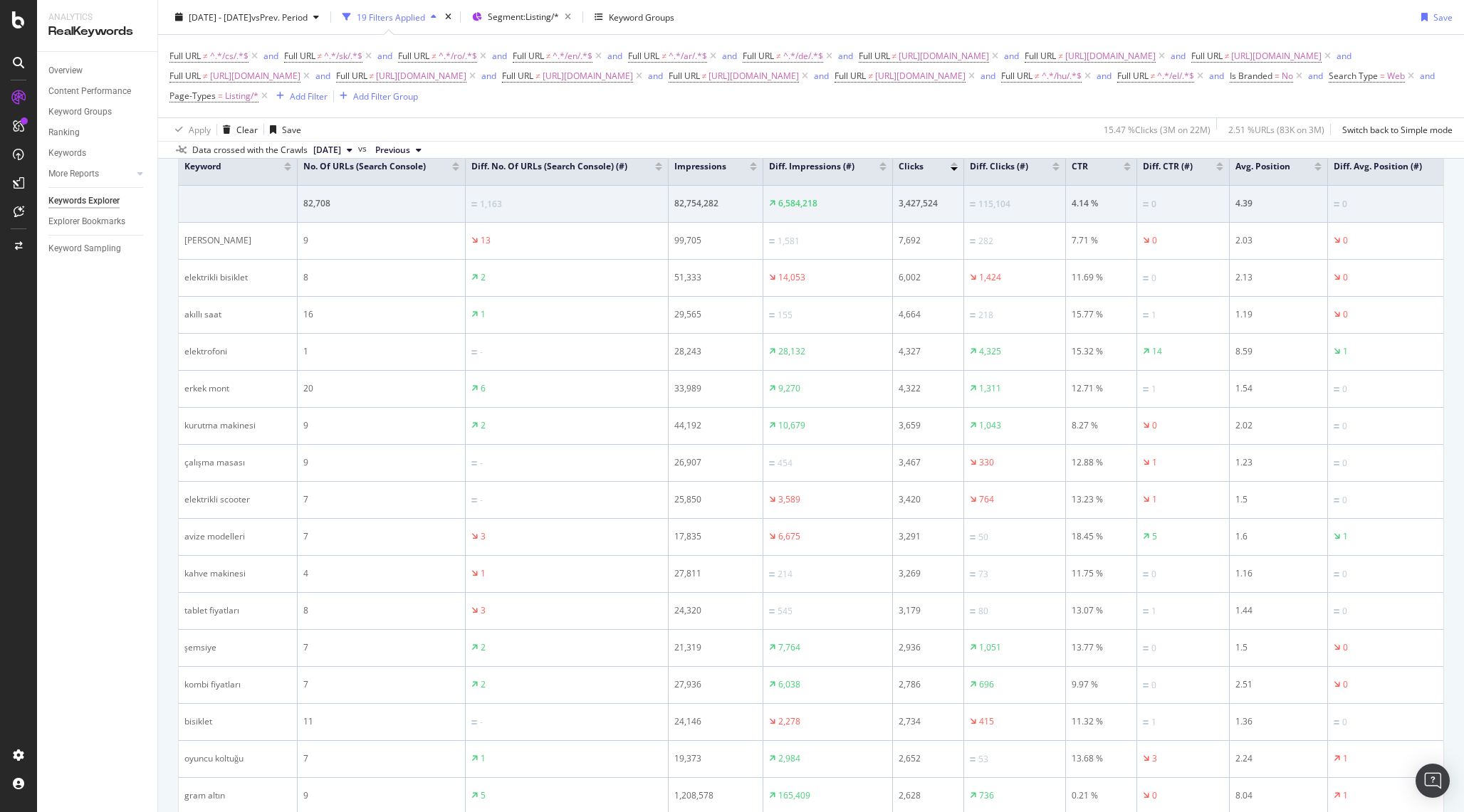
click at [882, 168] on div at bounding box center [883, 169] width 7 height 4
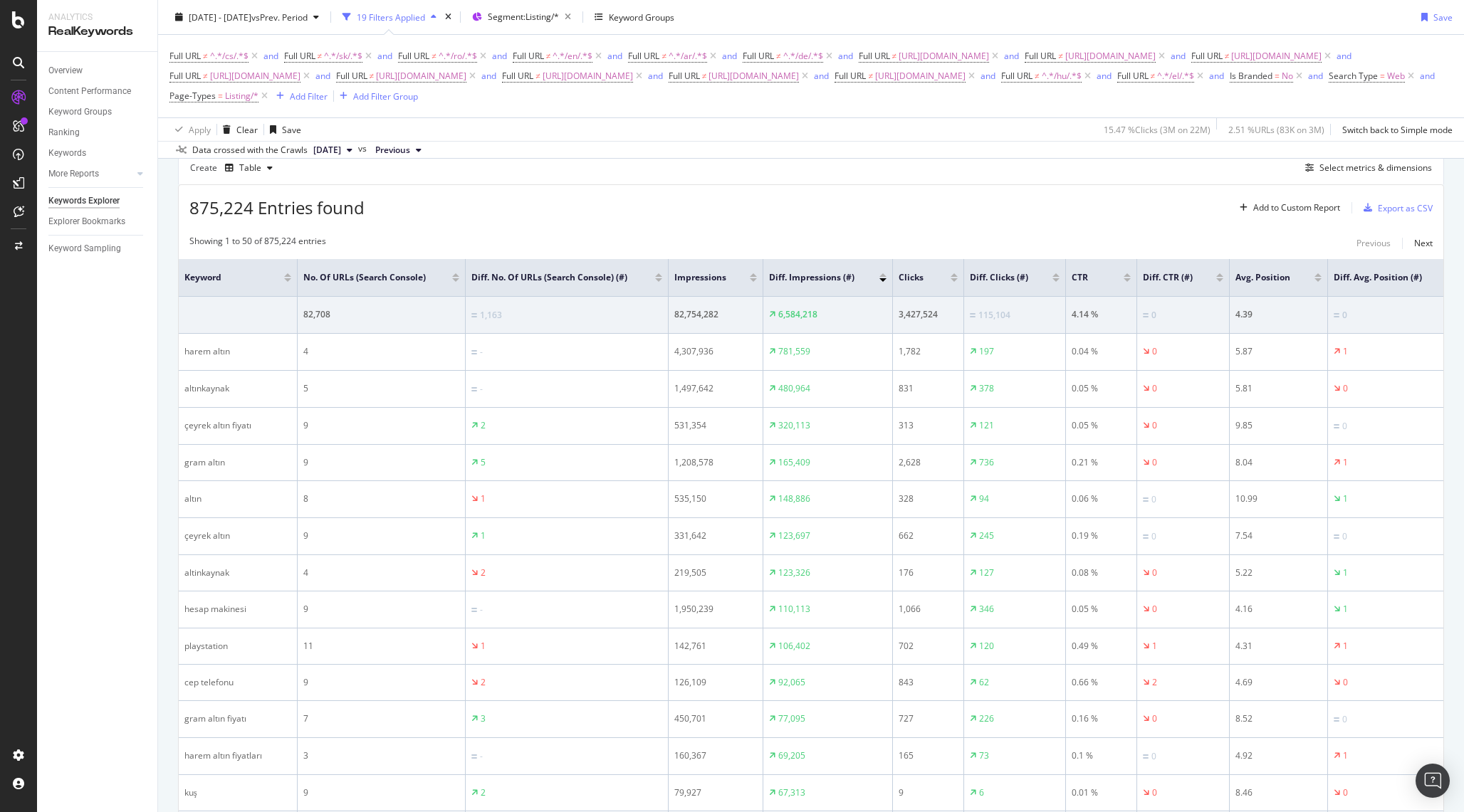
scroll to position [118, 0]
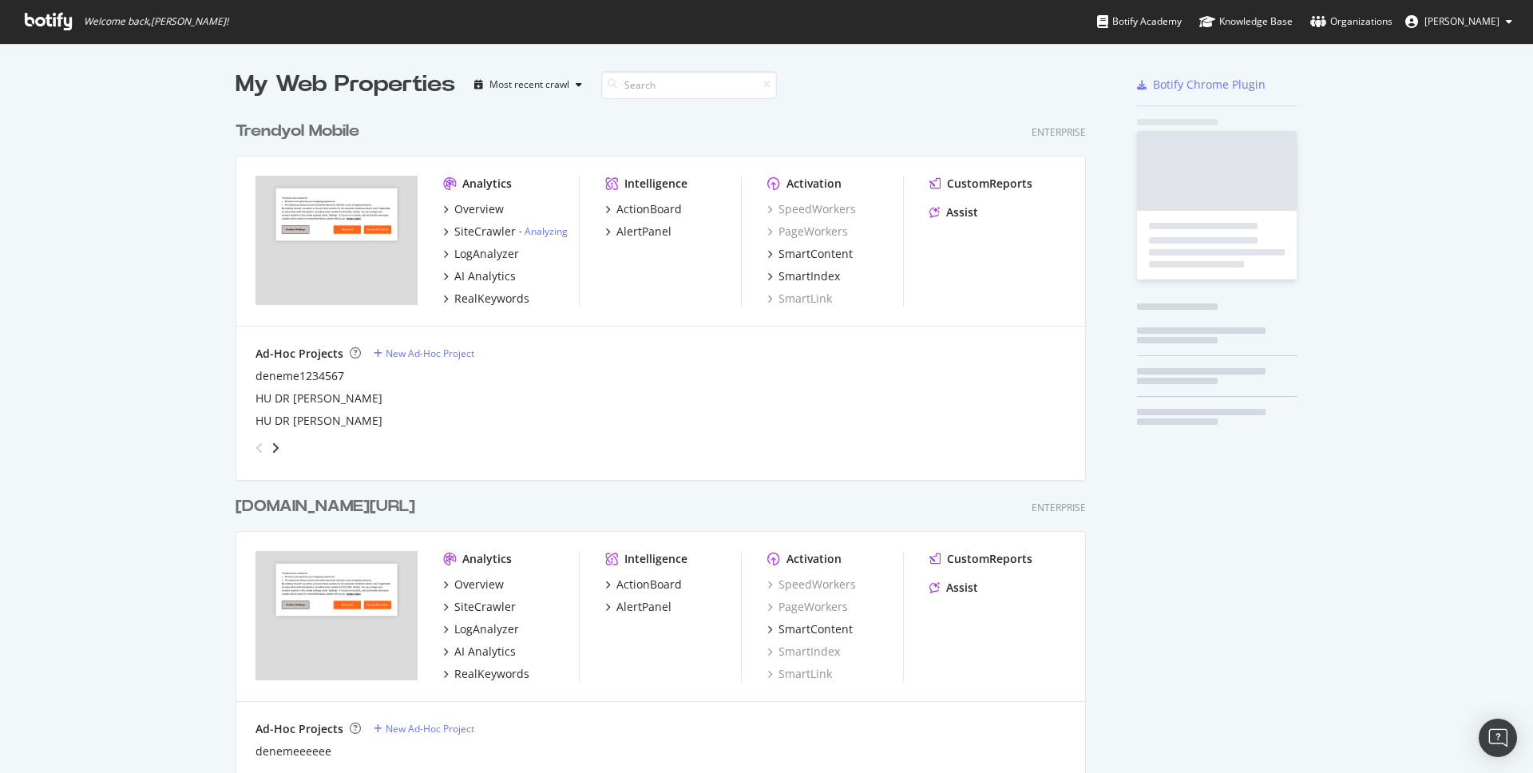
scroll to position [2076, 863]
